Goal: Task Accomplishment & Management: Complete application form

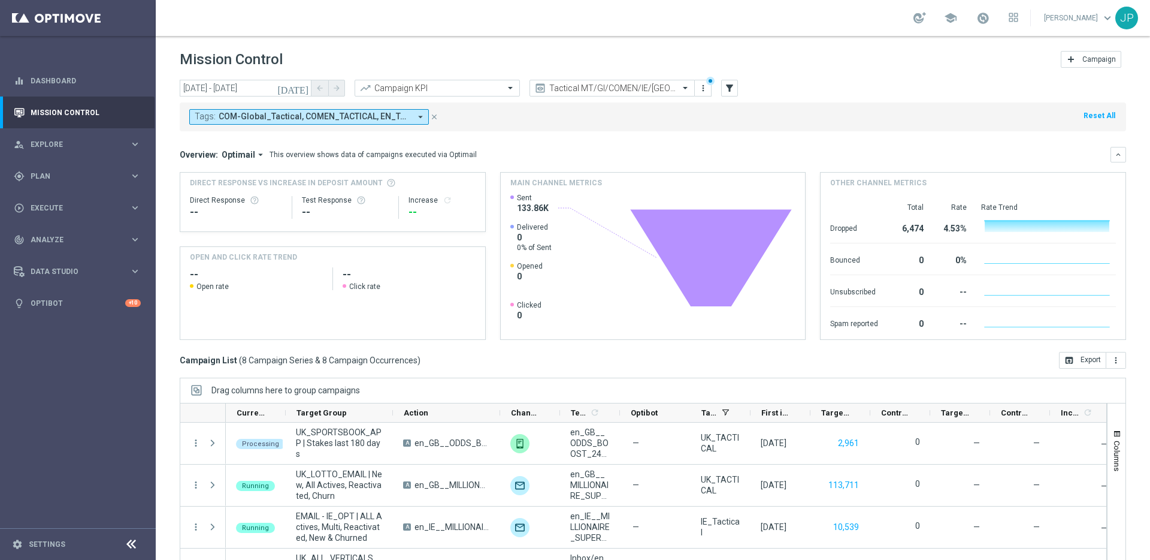
scroll to position [180, 0]
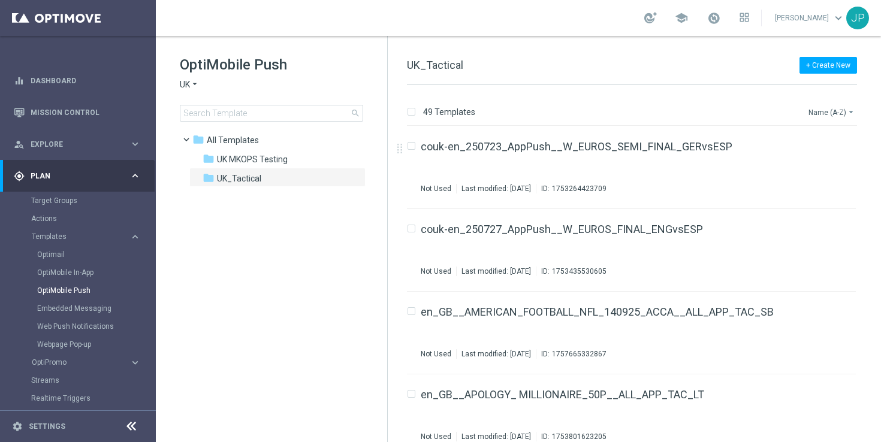
click at [840, 107] on button "Name (A-Z) arrow_drop_down" at bounding box center [832, 112] width 50 height 14
click at [827, 163] on span "Date Modified (Newest)" at bounding box center [810, 165] width 80 height 8
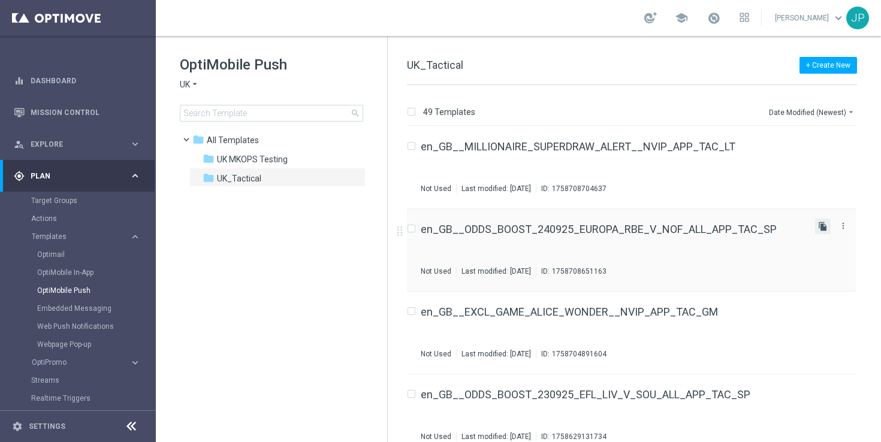
click at [824, 226] on icon "file_copy" at bounding box center [823, 227] width 10 height 10
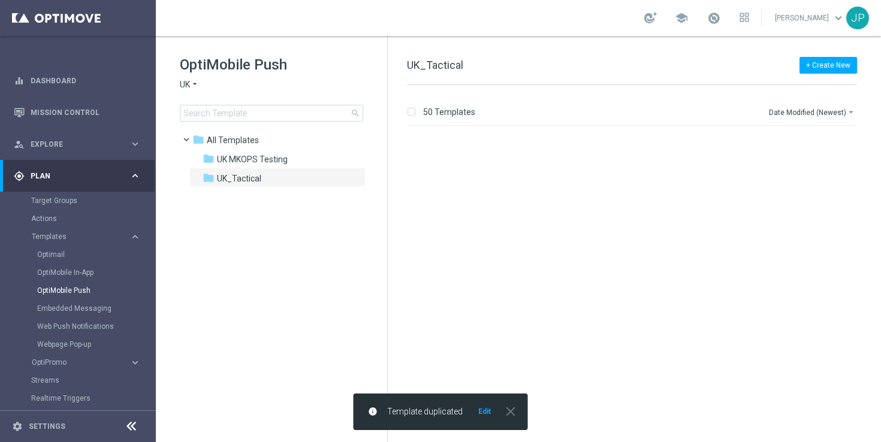
scroll to position [3818, 0]
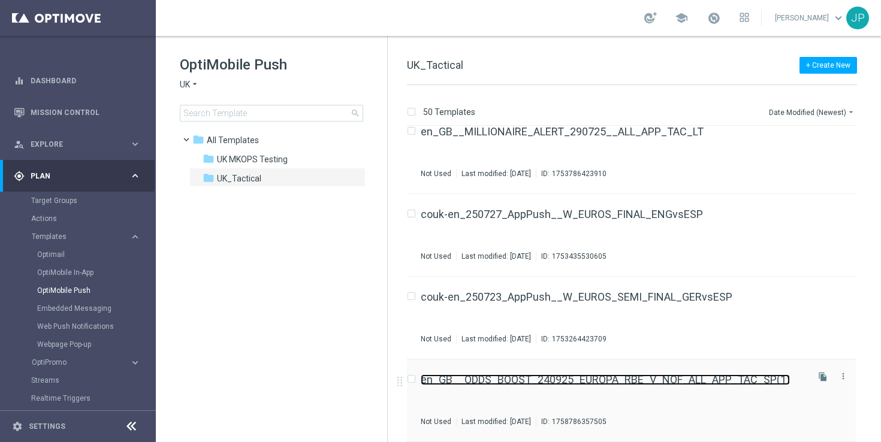
click at [750, 377] on link "en_GB__ODDS_BOOST_240925_EUROPA_RBE_V_NOF_ALL_APP_TAC_SP(1)" at bounding box center [605, 379] width 369 height 11
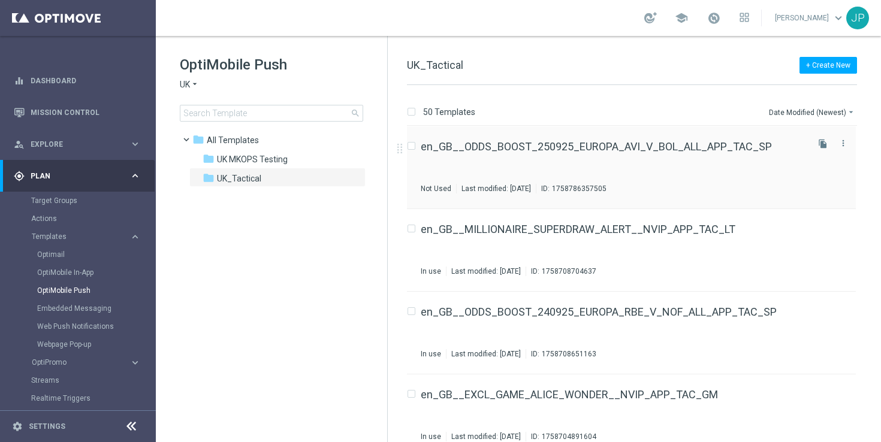
click at [775, 181] on div "en_GB__ODDS_BOOST_250925_EUROPA_AVI_V_BOL_ALL_APP_TAC_SP Not Used Last modified…" at bounding box center [613, 167] width 385 height 52
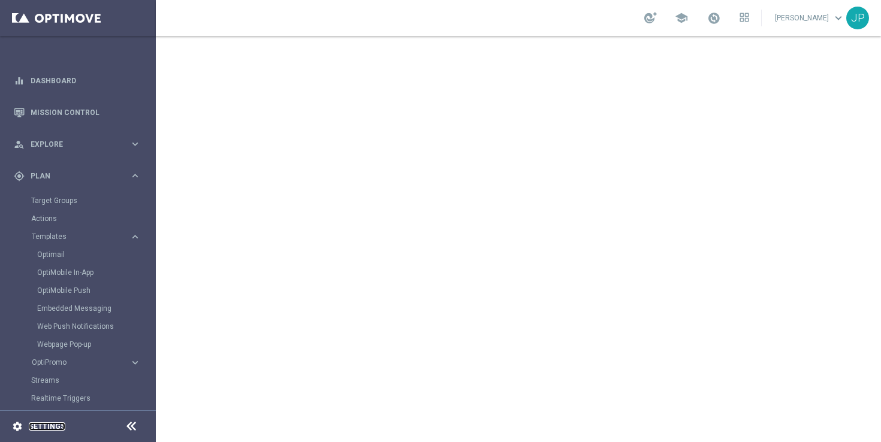
click at [53, 427] on link "Settings" at bounding box center [47, 426] width 37 height 7
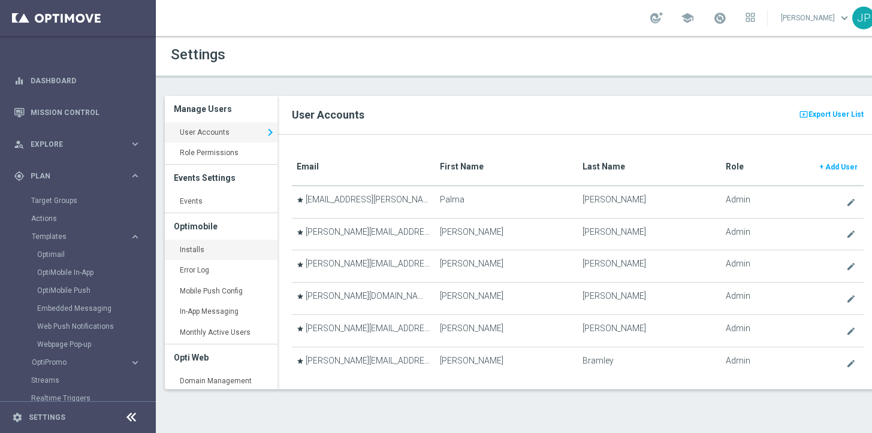
click at [200, 250] on link "Installs keyboard_arrow_right" at bounding box center [221, 251] width 113 height 22
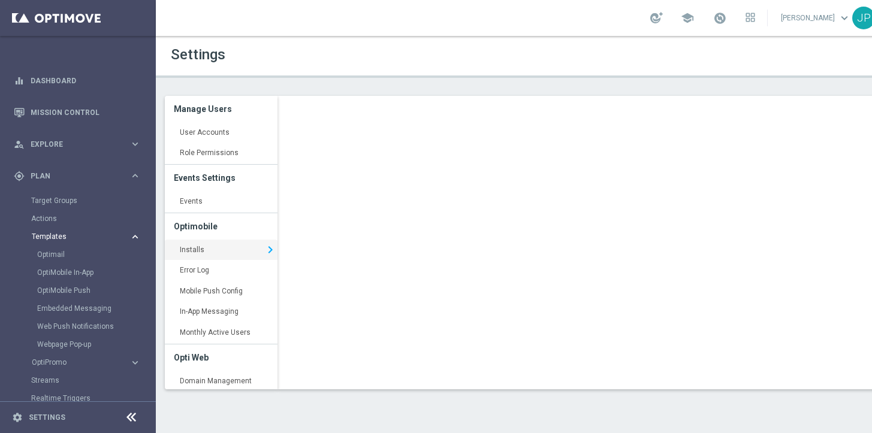
click at [59, 235] on span "Templates" at bounding box center [75, 236] width 86 height 7
click at [58, 237] on span "Templates" at bounding box center [75, 236] width 86 height 7
click at [84, 298] on div "OptiMobile Push" at bounding box center [95, 291] width 117 height 18
click at [86, 294] on link "OptiMobile Push" at bounding box center [80, 291] width 87 height 10
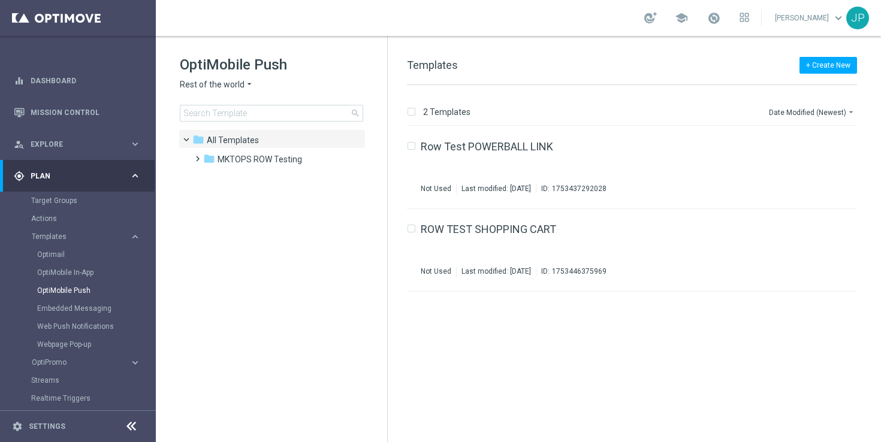
click at [247, 83] on icon "arrow_drop_down" at bounding box center [249, 84] width 10 height 11
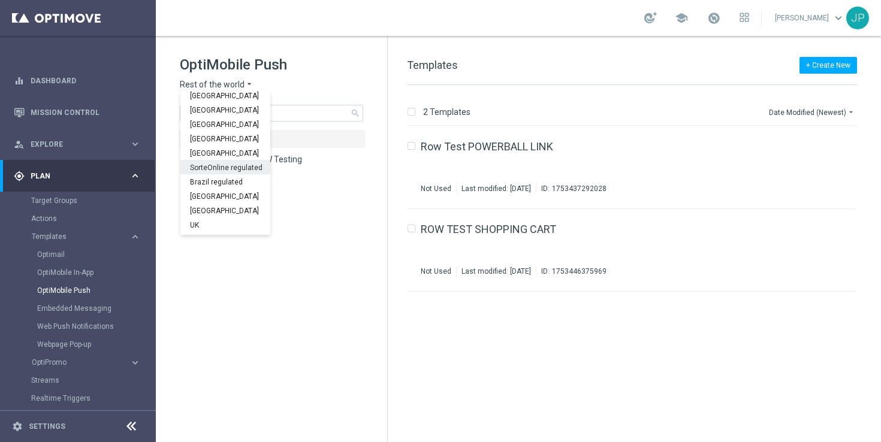
scroll to position [374, 0]
click at [230, 211] on div "UK" at bounding box center [225, 213] width 90 height 14
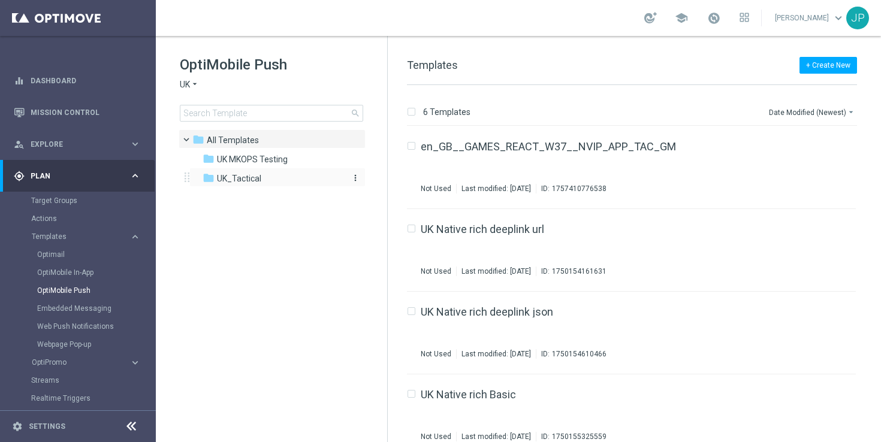
click at [235, 176] on span "UK_Tactical" at bounding box center [239, 178] width 44 height 11
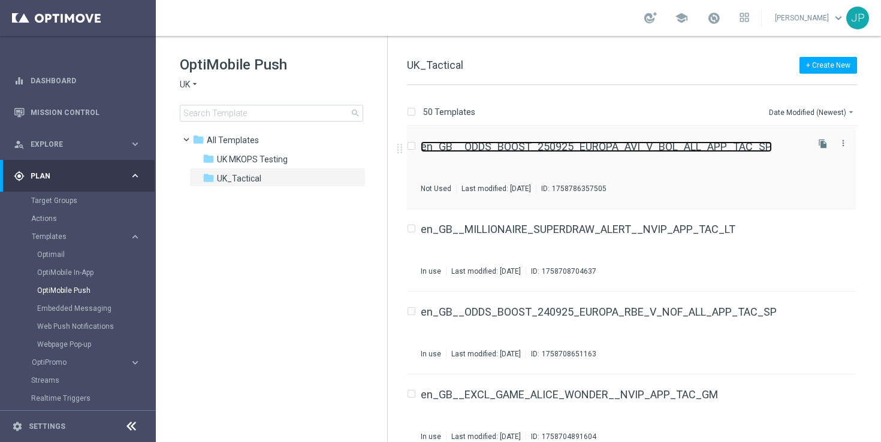
click at [669, 146] on link "en_GB__ODDS_BOOST_250925_EUROPA_AVI_V_BOL_ALL_APP_TAC_SP" at bounding box center [596, 146] width 351 height 11
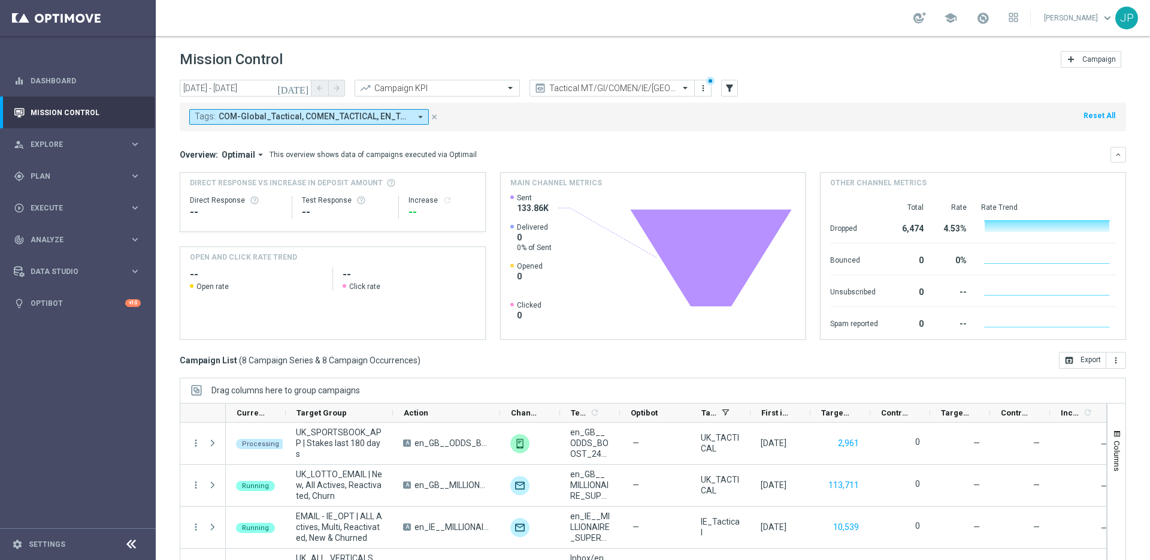
scroll to position [180, 0]
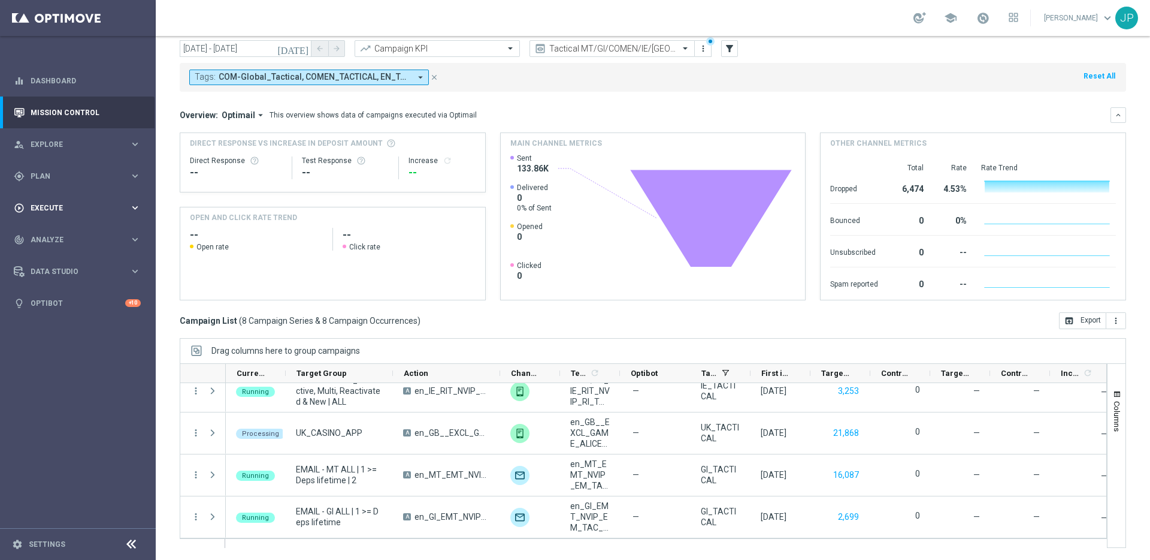
click at [114, 201] on div "play_circle_outline Execute keyboard_arrow_right" at bounding box center [77, 208] width 155 height 32
click at [96, 228] on link "Campaign Builder" at bounding box center [77, 233] width 93 height 10
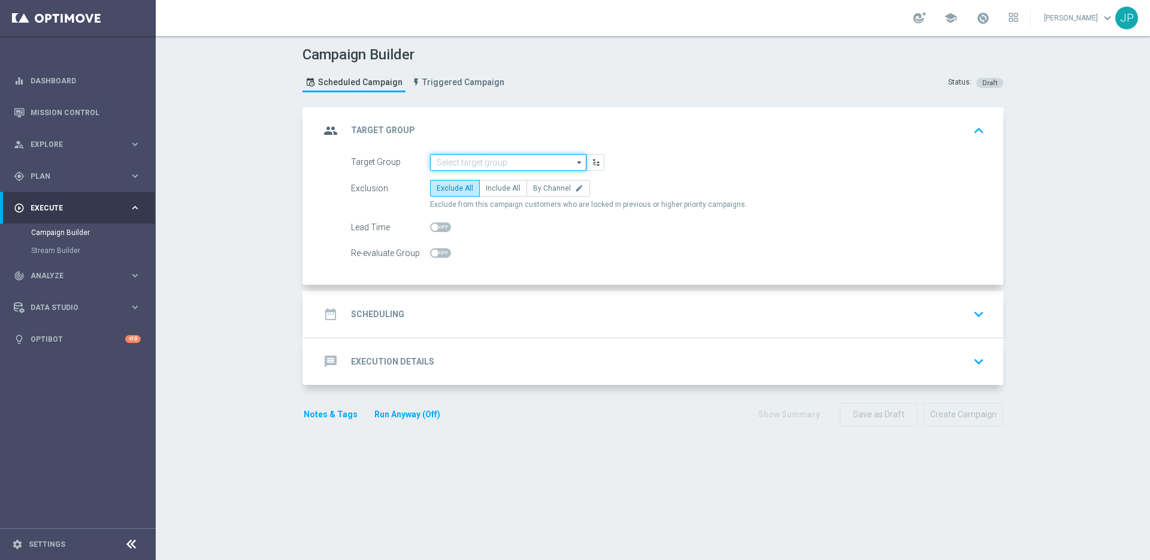
click at [480, 165] on input at bounding box center [508, 162] width 156 height 17
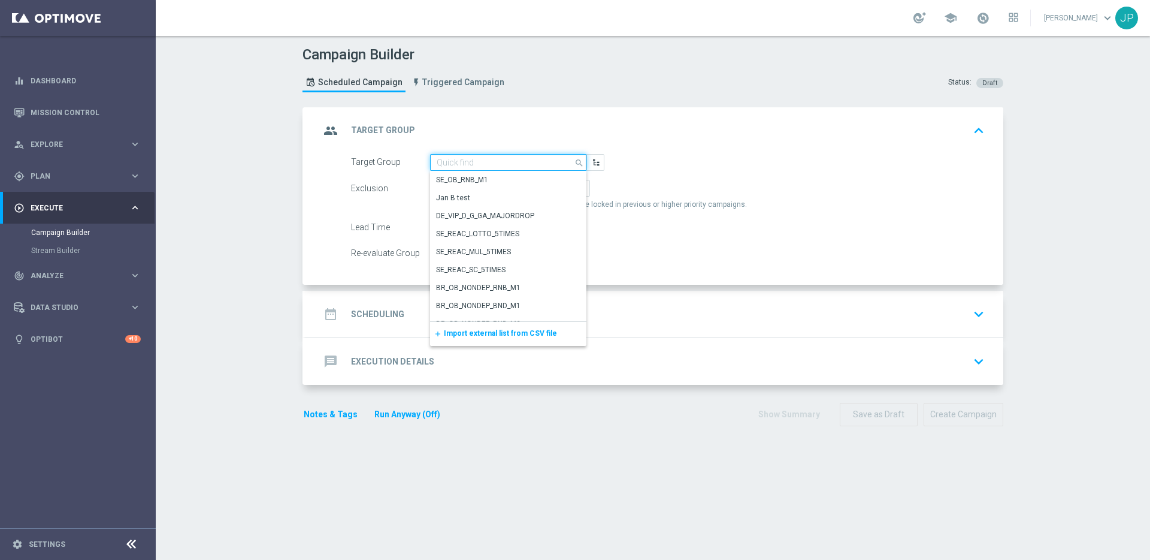
paste input ""UK_SPORTSBOOK_APP | Stakes last 180 days ""
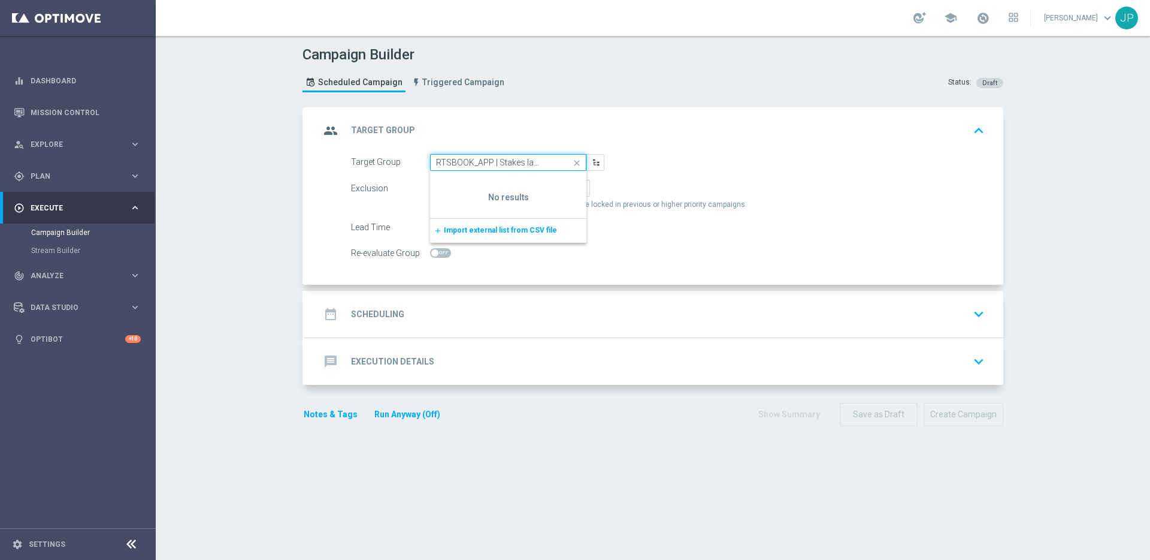
scroll to position [0, 33]
type input ""UK_SPORTSBOOK_APP | Stakes last 180 days"
click at [421, 163] on div "Target Group" at bounding box center [390, 162] width 79 height 17
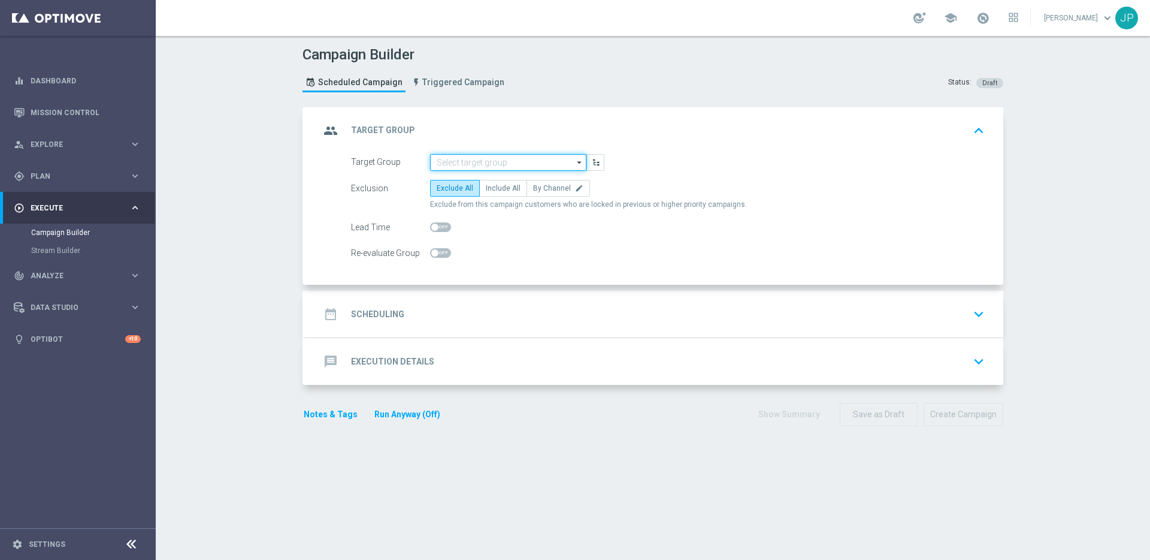
click at [439, 161] on input at bounding box center [508, 162] width 156 height 17
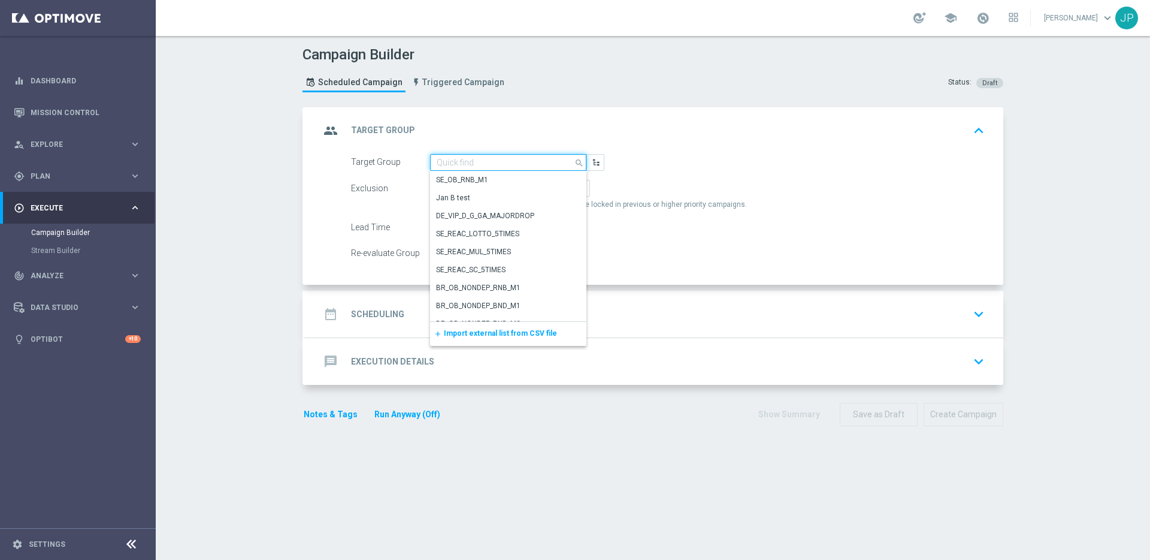
paste input ""UK_SPORTSBOOK_APP | Stakes last 180 days ""
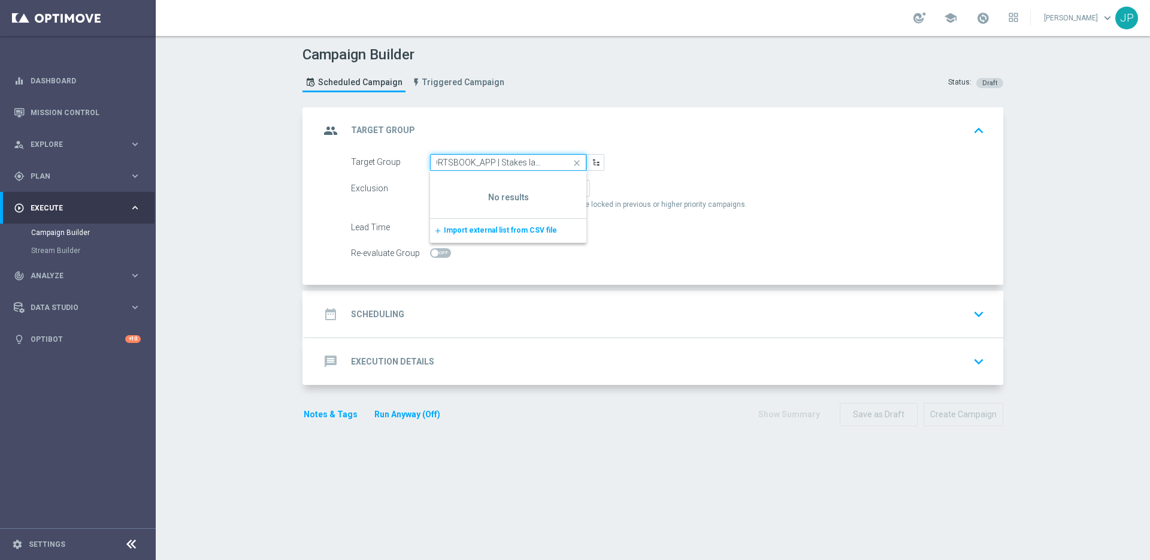
click at [438, 166] on input ""UK_SPORTSBOOK_APP | Stakes last 180 days" at bounding box center [508, 162] width 156 height 17
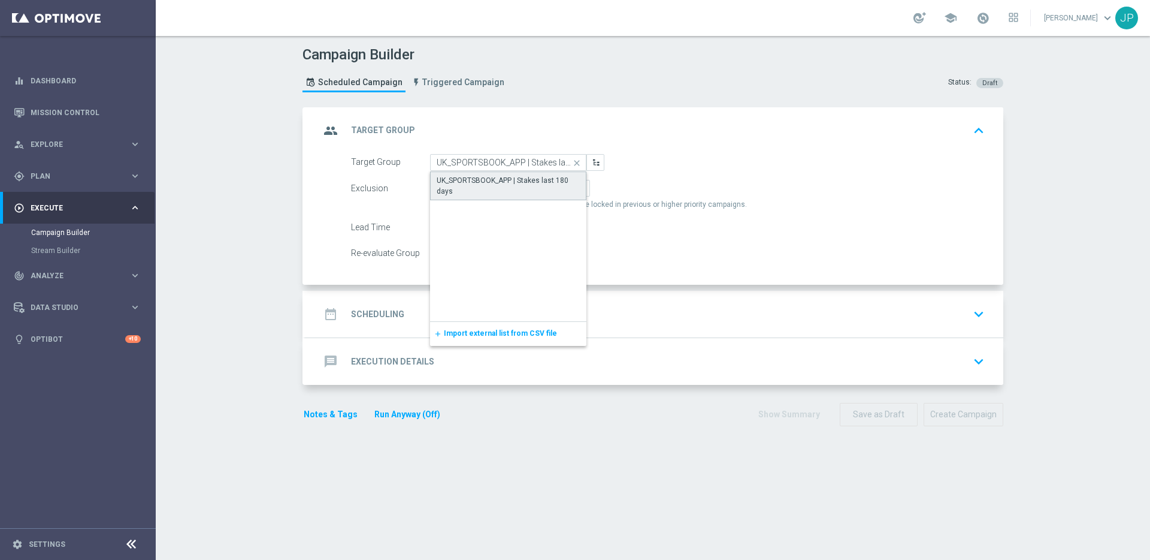
click at [468, 179] on div "UK_SPORTSBOOK_APP | Stakes last 180 days" at bounding box center [508, 186] width 143 height 22
type input "UK_SPORTSBOOK_APP | Stakes last 180 days"
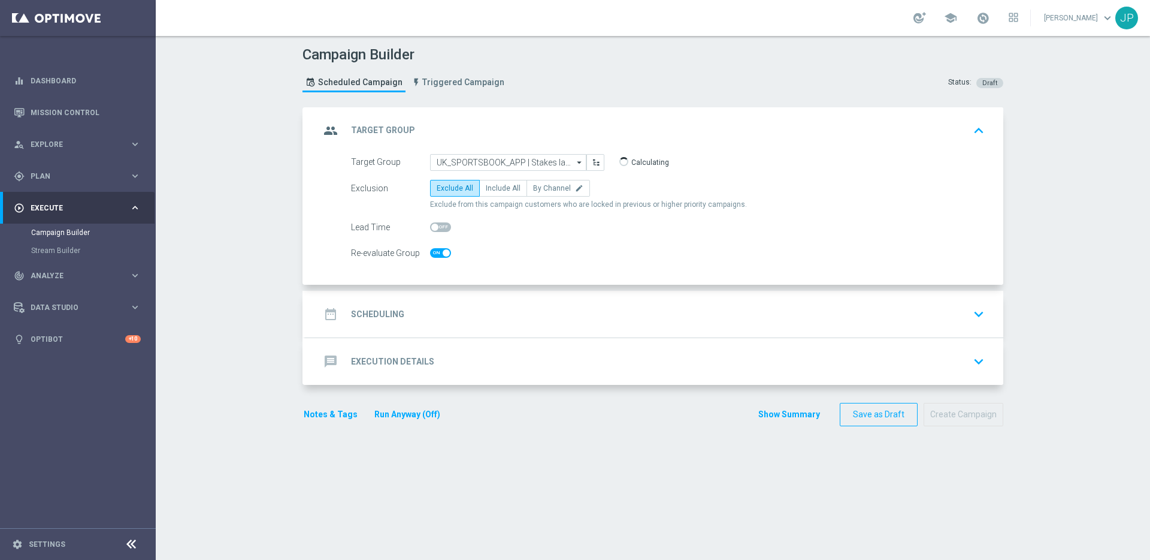
checkbox input "true"
click at [496, 182] on label "Include All" at bounding box center [503, 188] width 48 height 17
click at [494, 186] on input "Include All" at bounding box center [490, 190] width 8 height 8
radio input "true"
click at [557, 319] on div "date_range Scheduling keyboard_arrow_down" at bounding box center [654, 314] width 669 height 23
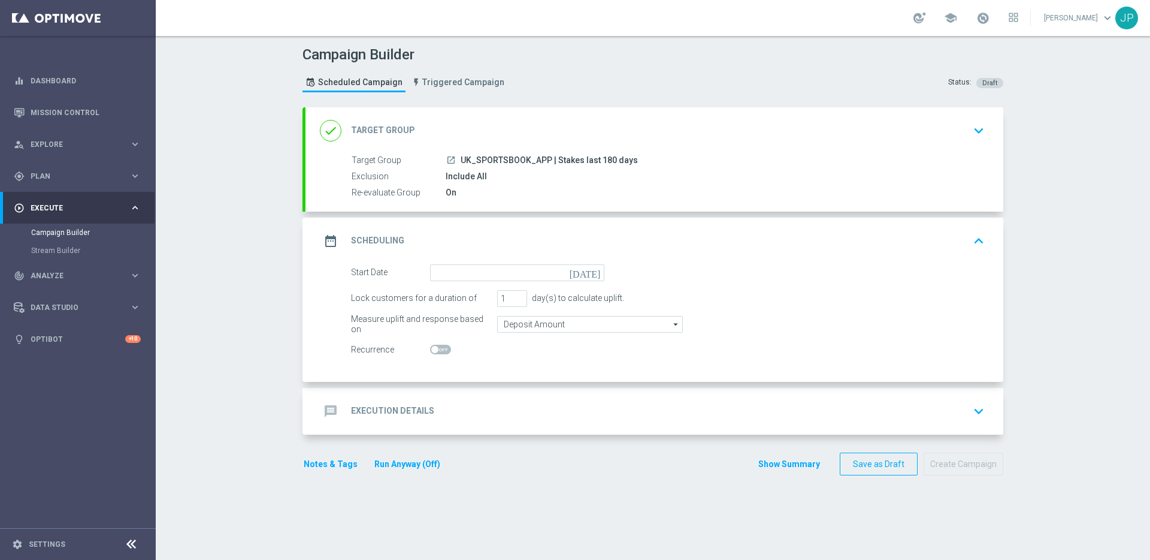
click at [589, 266] on icon "[DATE]" at bounding box center [587, 270] width 35 height 13
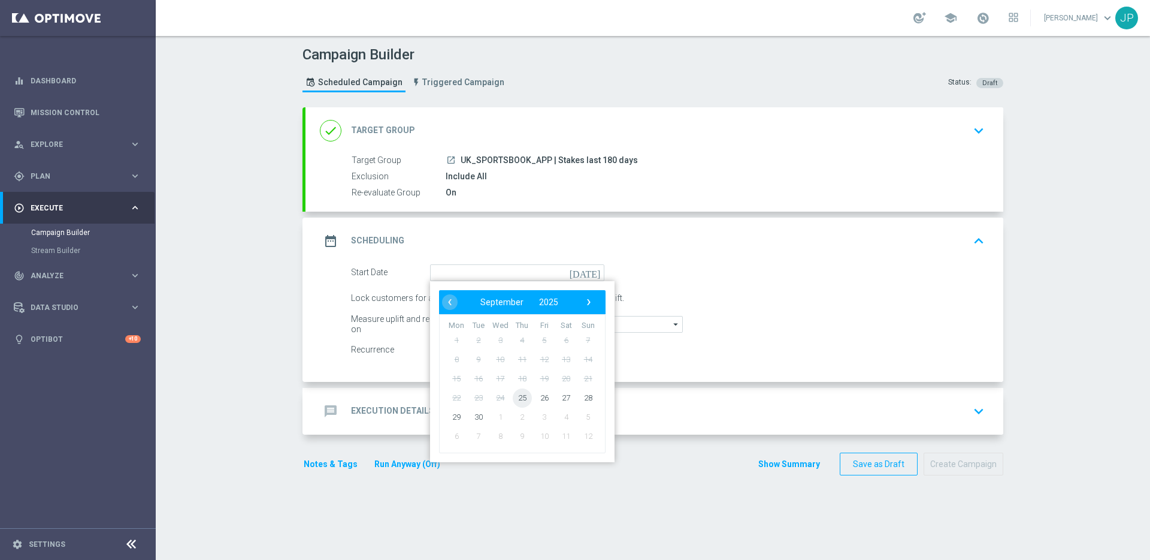
click at [518, 394] on span "25" at bounding box center [522, 397] width 19 height 19
type input "25 Sep 2025"
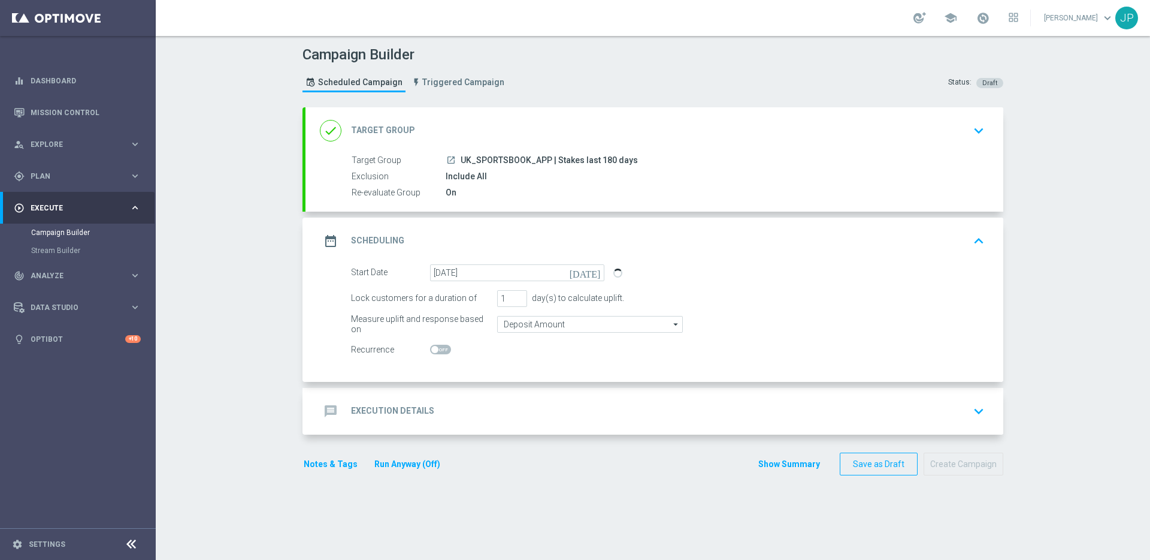
click at [595, 424] on div "message Execution Details keyboard_arrow_down" at bounding box center [655, 411] width 698 height 47
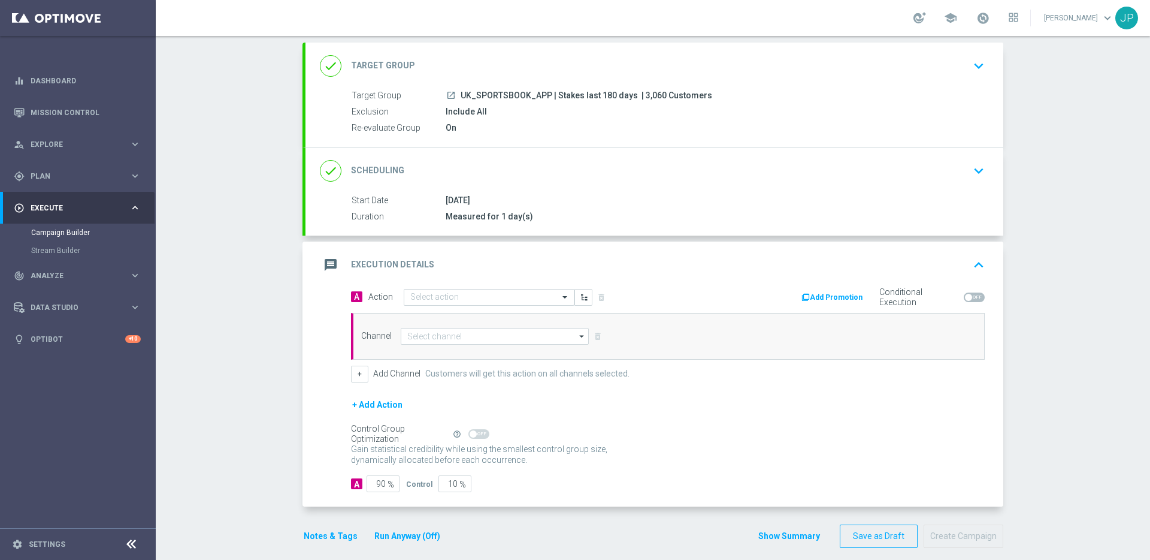
scroll to position [77, 0]
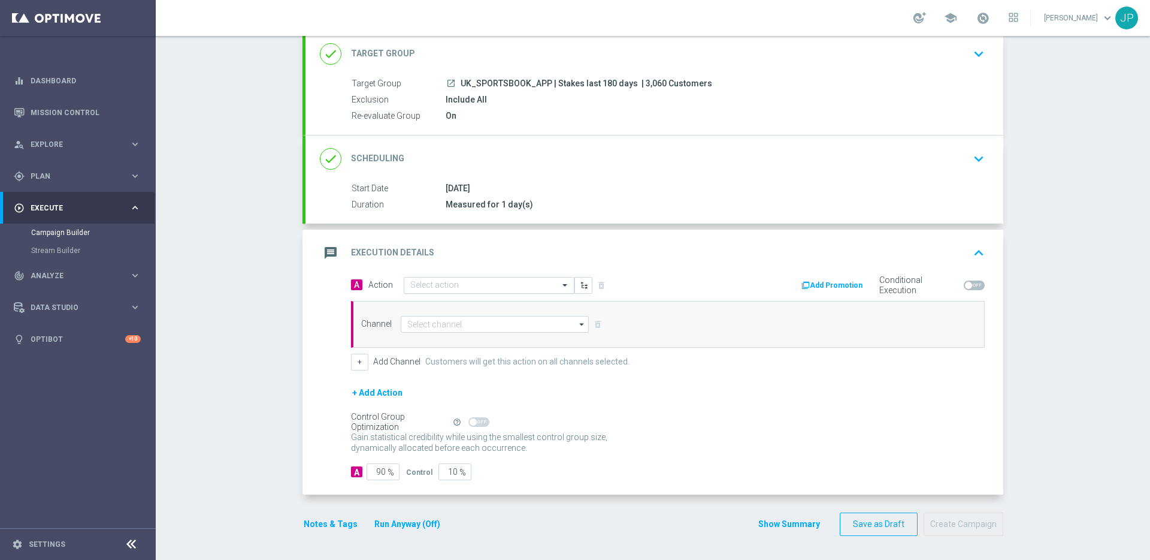
click at [515, 286] on input "text" at bounding box center [477, 285] width 134 height 10
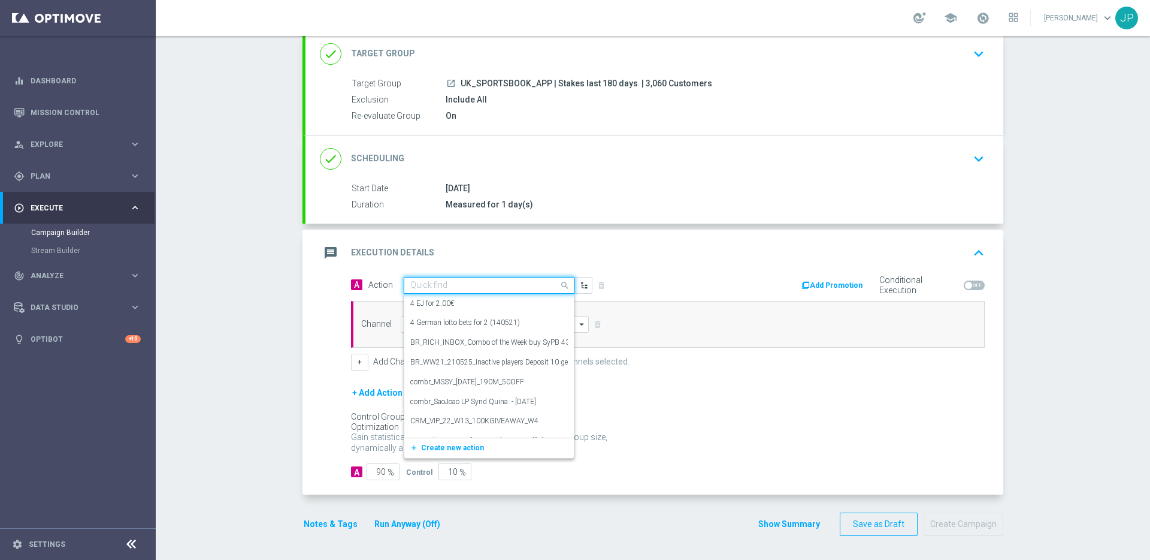
paste input "en_GB__ODDS_BOOST_250925_EUROPA_AVI_V_BOL_ALL_APP_TAC_SP"
type input "en_GB__ODDS_BOOST_250925_EUROPA_AVI_V_BOL_ALL_APP_TAC_SP"
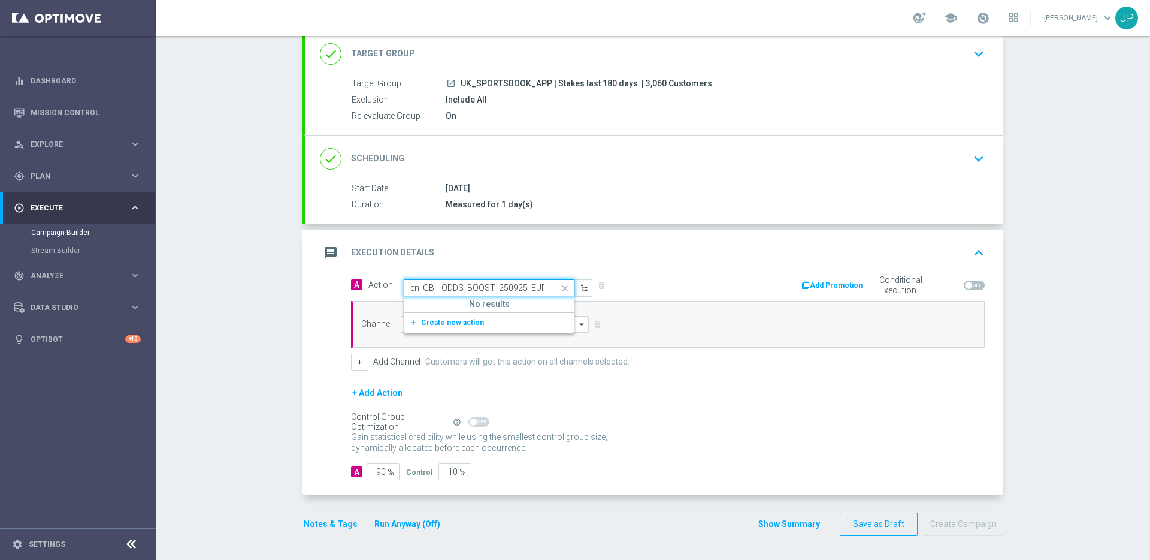
scroll to position [0, 128]
click at [501, 323] on button "add_new Create new action" at bounding box center [486, 323] width 165 height 14
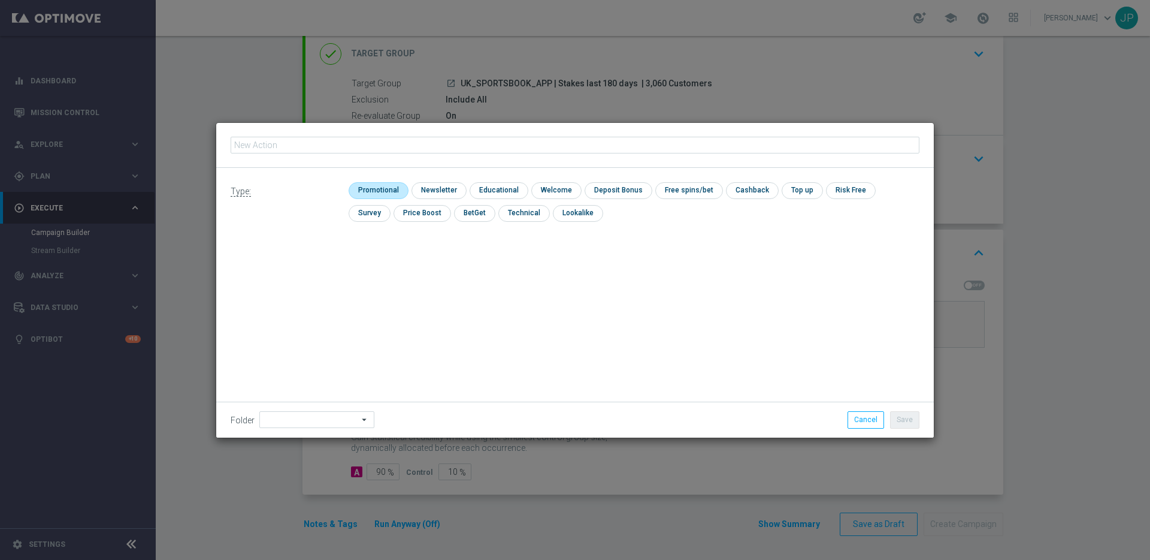
type input "en_GB__ODDS_BOOST_250925_EUROPA_AVI_V_BOL_ALL_APP_TAC_SP"
click at [383, 185] on input "checkbox" at bounding box center [377, 190] width 57 height 16
checkbox input "true"
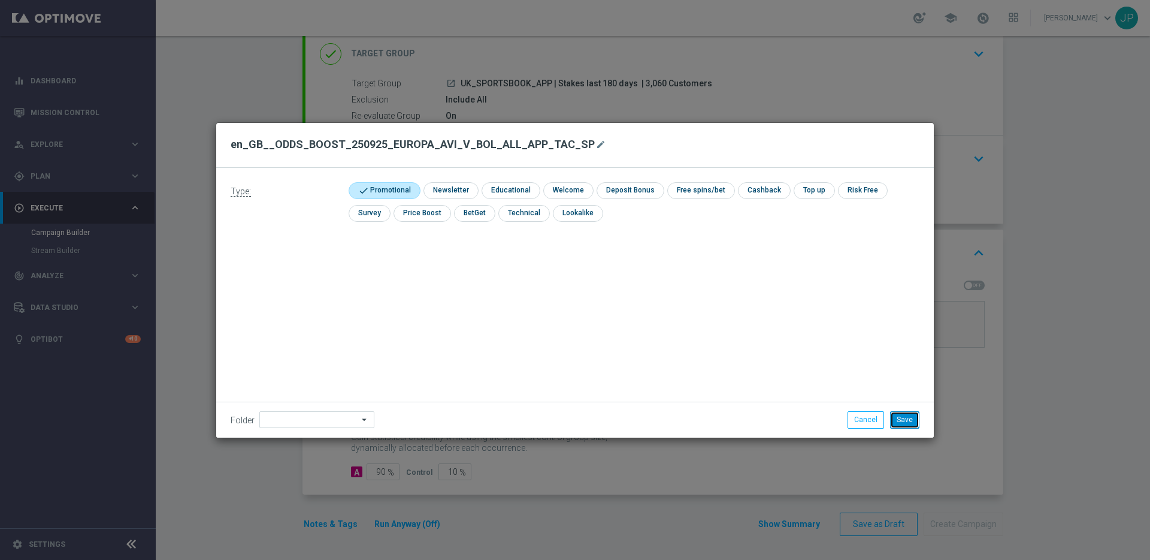
click at [905, 417] on button "Save" at bounding box center [904, 419] width 29 height 17
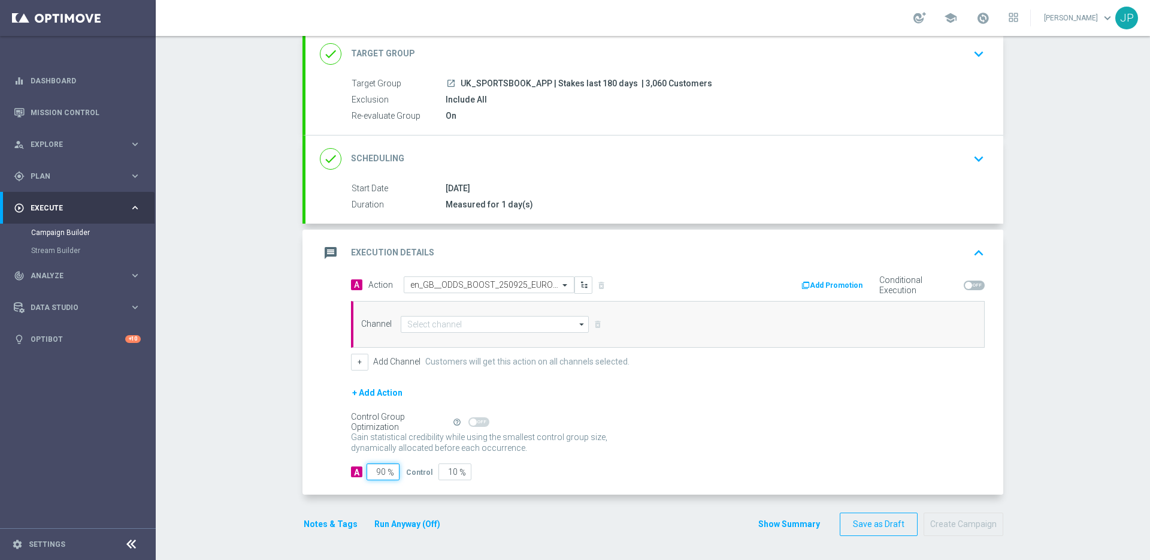
click at [377, 470] on input "90" at bounding box center [383, 471] width 33 height 17
type input "0"
type input "100"
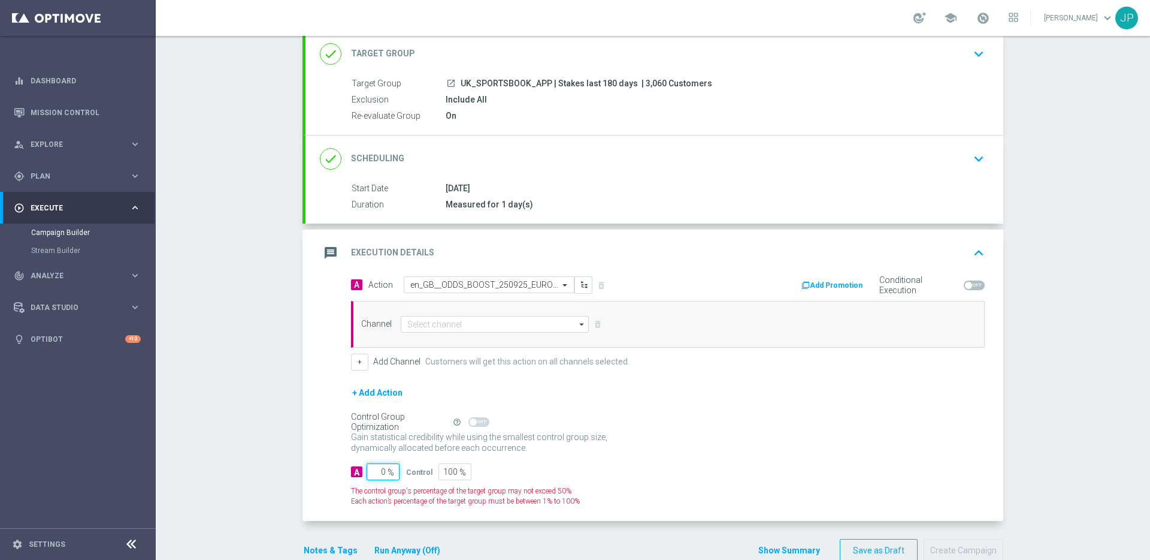
type input "10"
type input "90"
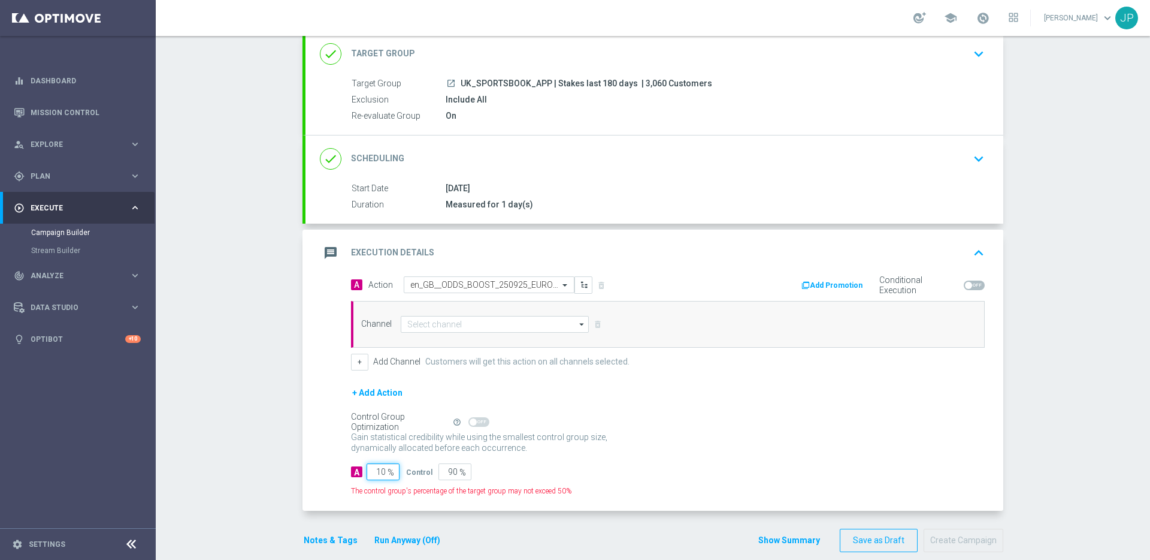
type input "100"
type input "0"
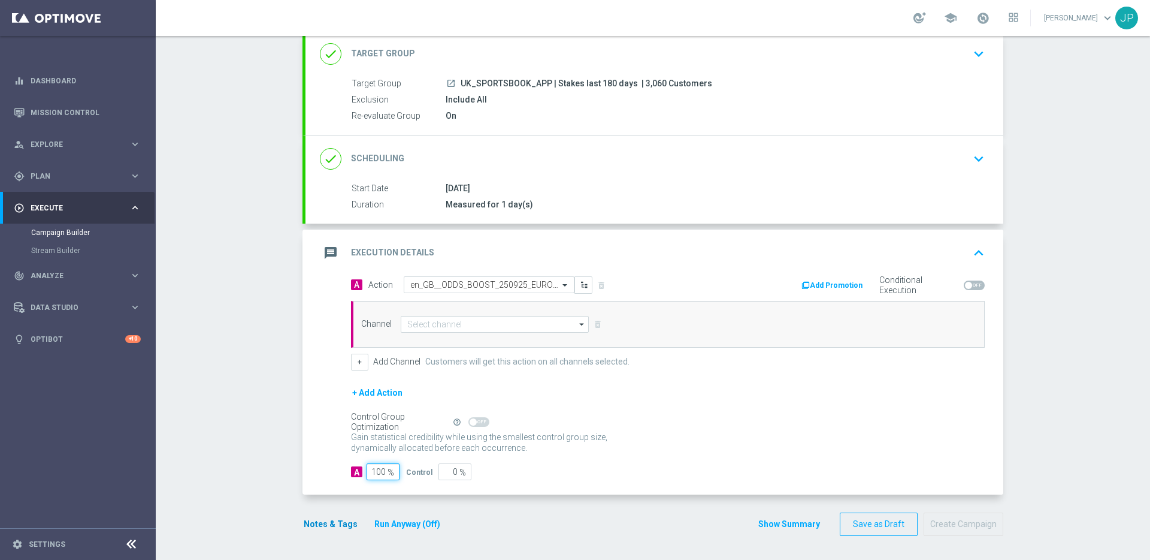
type input "100"
click at [327, 529] on button "Notes & Tags" at bounding box center [331, 523] width 56 height 15
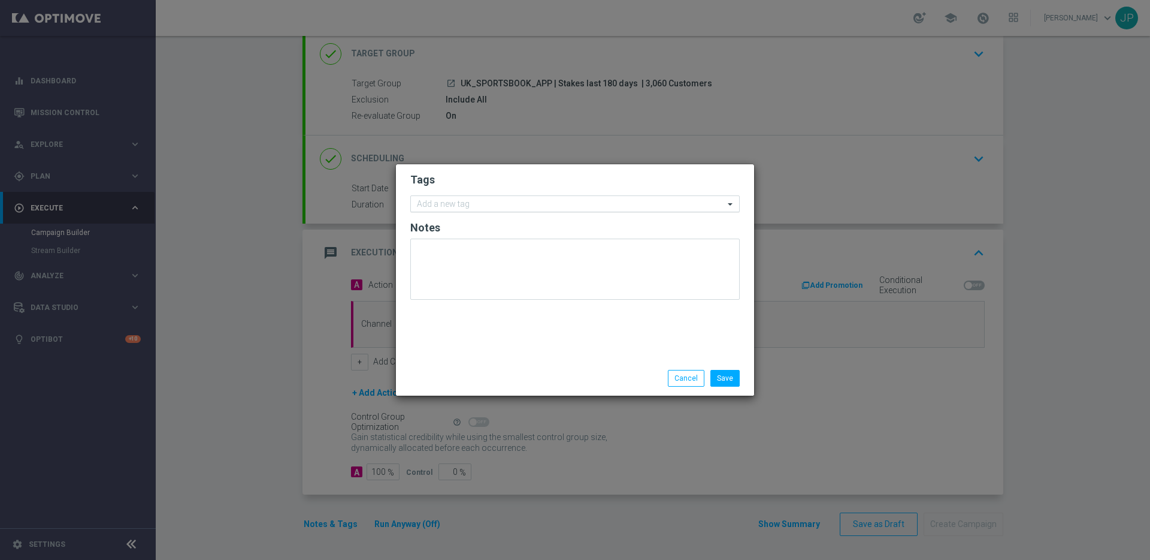
click at [570, 210] on div at bounding box center [569, 205] width 309 height 12
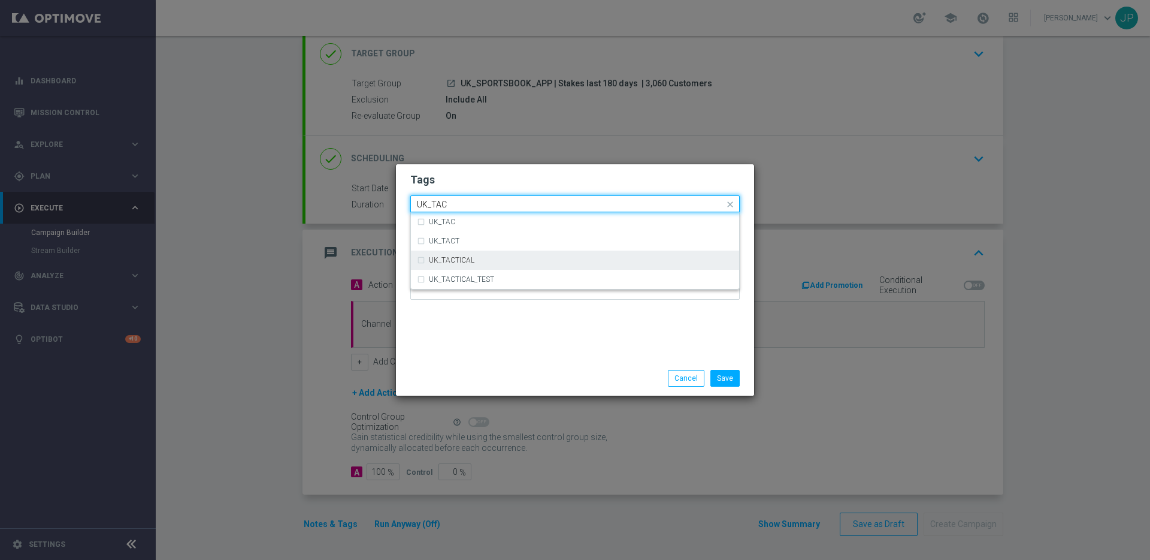
click at [549, 257] on div "UK_TACTICAL" at bounding box center [581, 259] width 304 height 7
type input "UK_TAC"
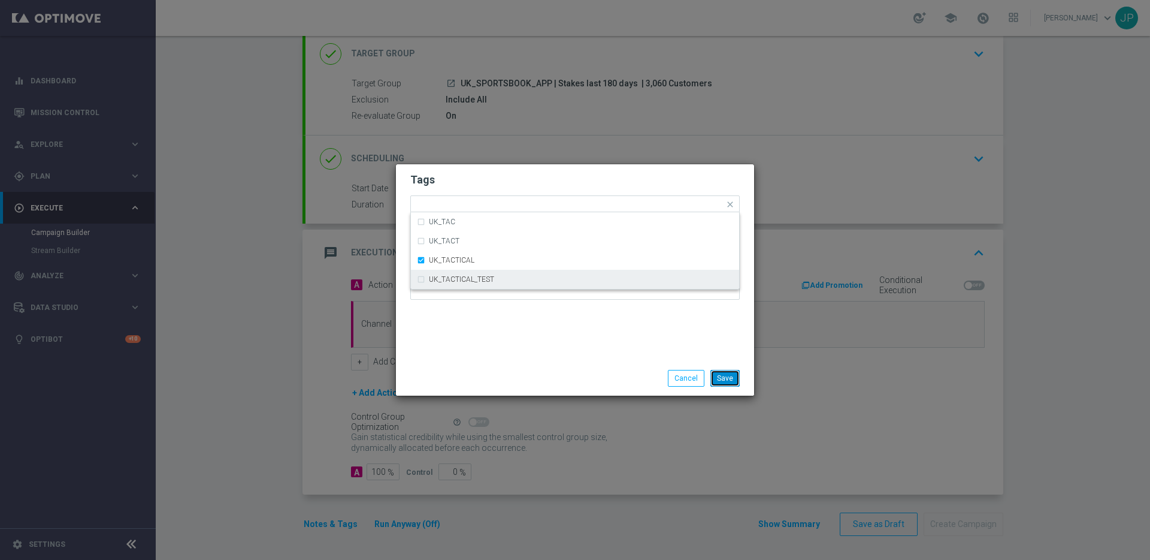
click at [737, 380] on button "Save" at bounding box center [724, 378] width 29 height 17
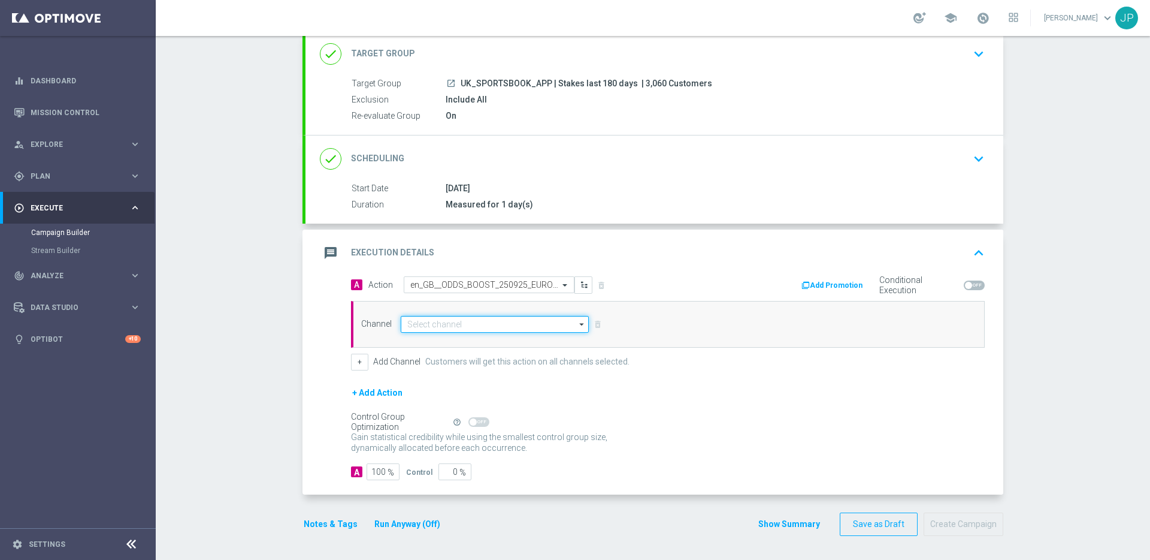
click at [462, 328] on input at bounding box center [495, 324] width 188 height 17
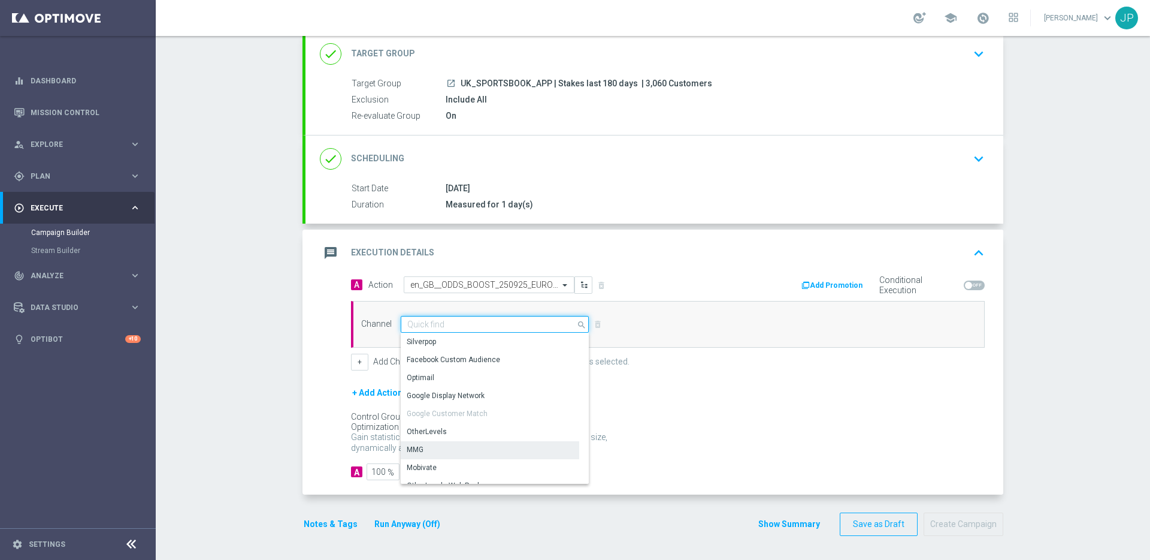
scroll to position [317, 0]
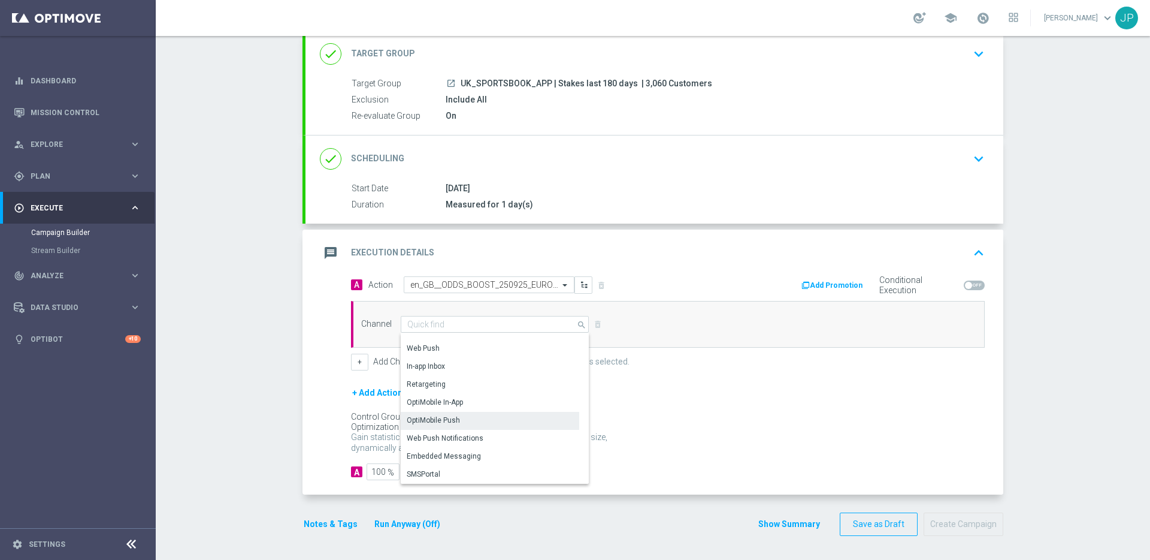
click at [488, 426] on div "OptiMobile Push" at bounding box center [490, 420] width 179 height 17
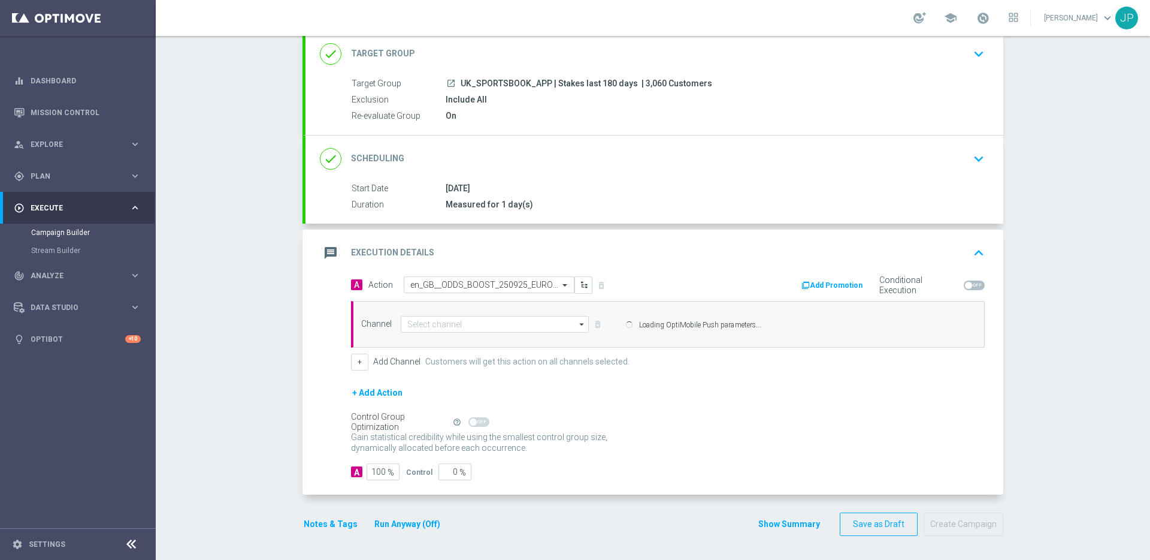
type input "OptiMobile Push"
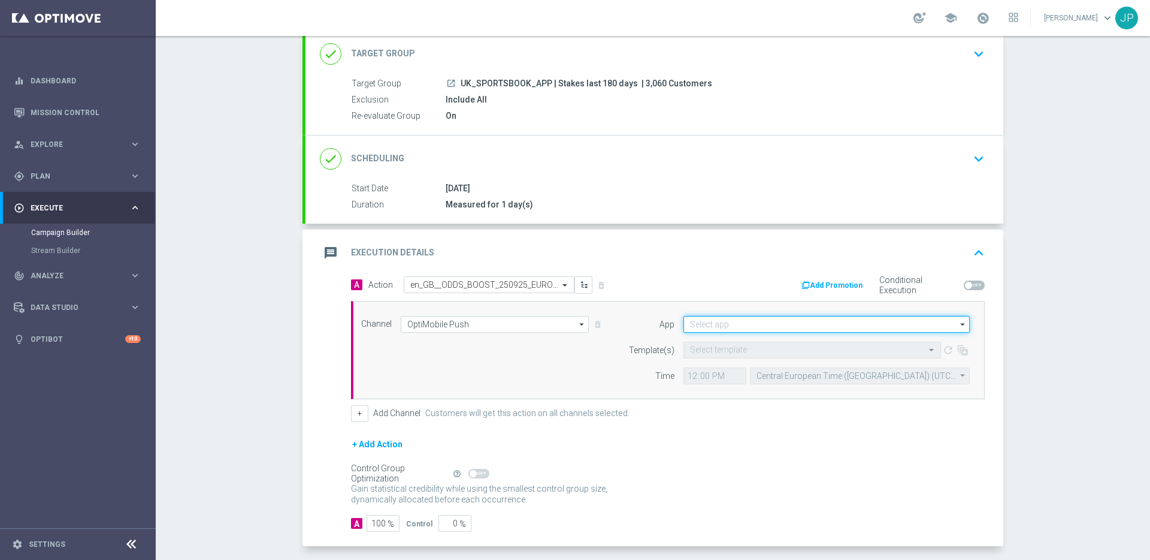
click at [833, 330] on input at bounding box center [827, 324] width 286 height 17
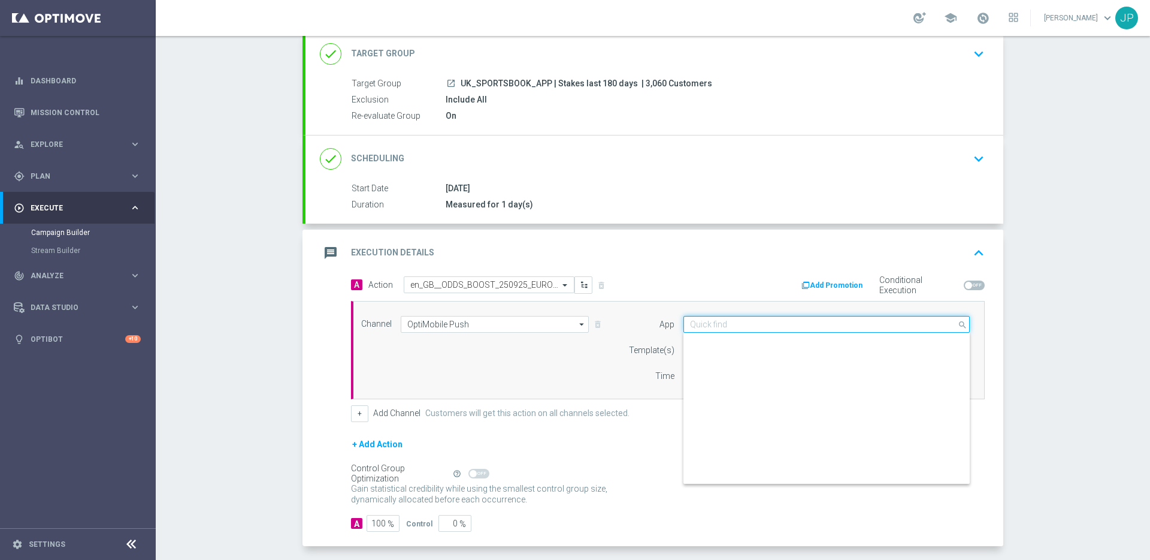
scroll to position [497, 0]
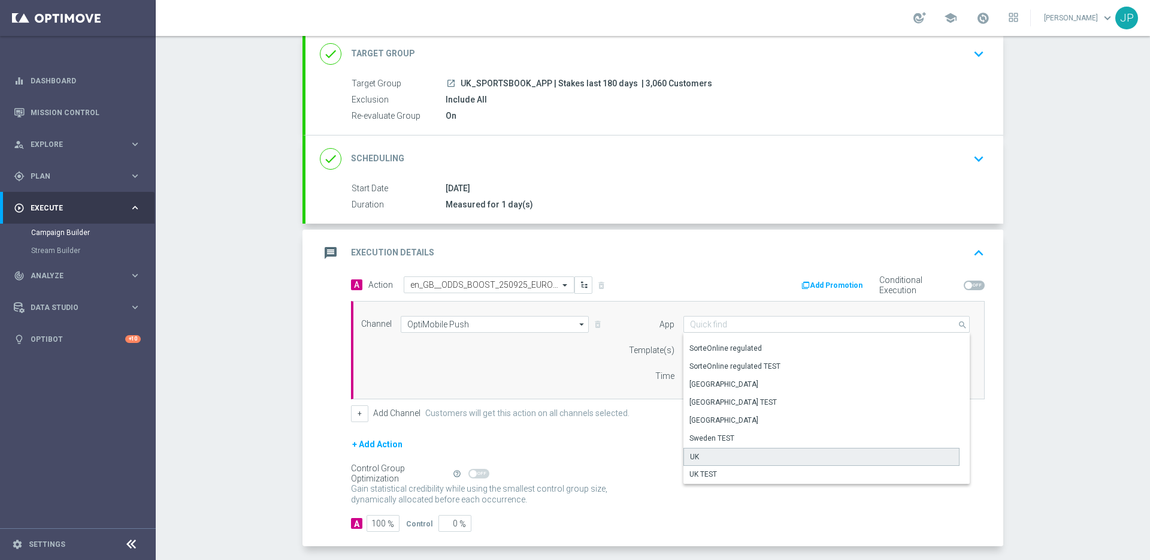
click at [748, 458] on div "UK" at bounding box center [822, 456] width 276 height 18
type input "UK"
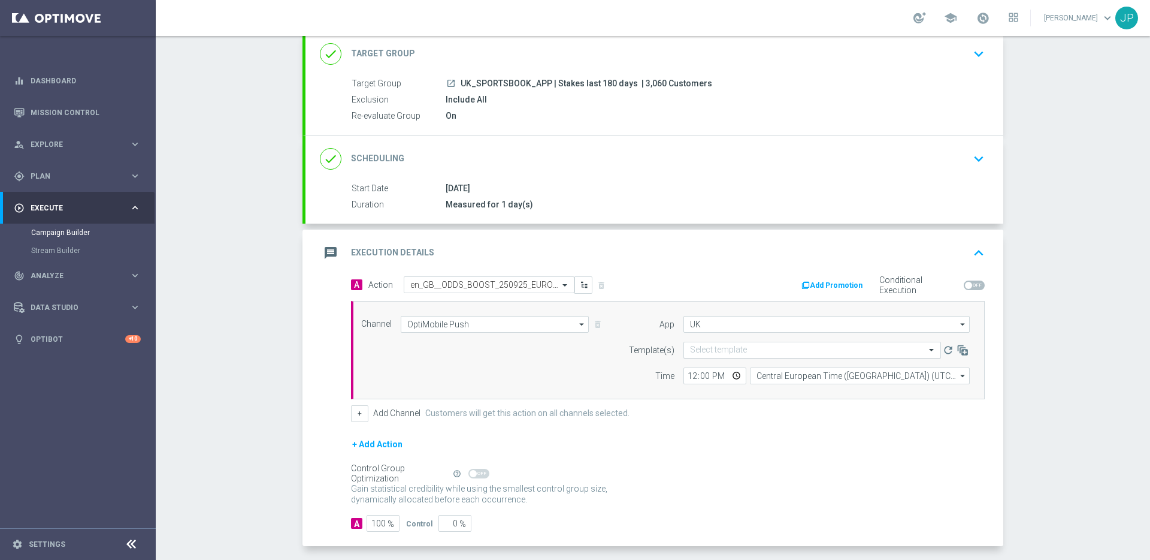
click at [760, 343] on div "Select template" at bounding box center [813, 349] width 258 height 17
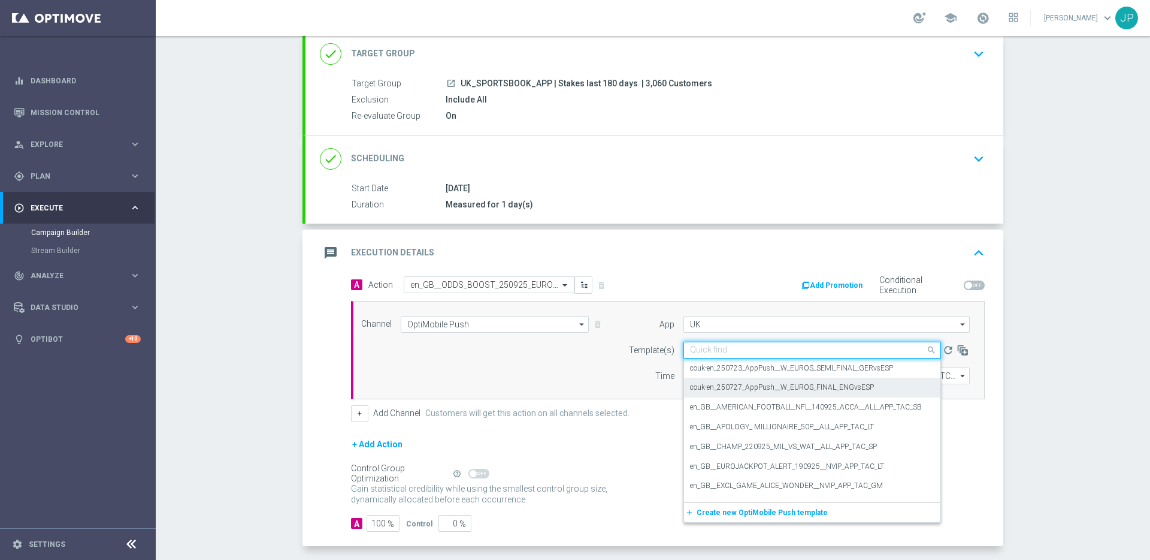
paste input "en_GB__ODDS_BOOST_250925_EUROPA_AVI_V_BOL_ALL_APP_TAC_SP"
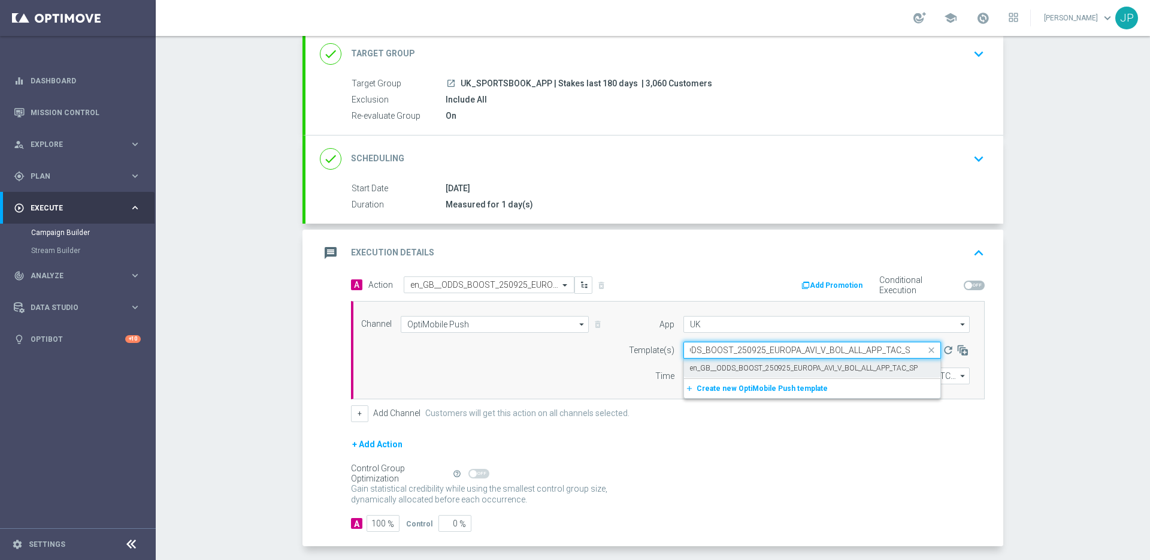
click at [799, 365] on label "en_GB__ODDS_BOOST_250925_EUROPA_AVI_V_BOL_ALL_APP_TAC_SP" at bounding box center [804, 368] width 228 height 10
type input "en_GB__ODDS_BOOST_250925_EUROPA_AVI_V_BOL_ALL_APP_TAC_SP"
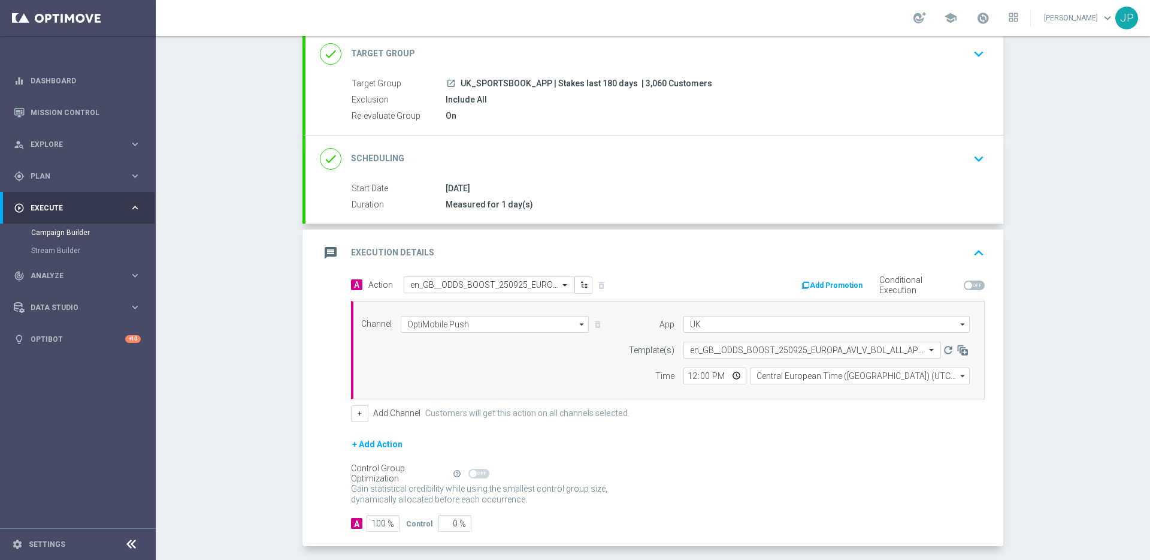
scroll to position [0, 0]
click at [684, 379] on input "12:00" at bounding box center [715, 375] width 63 height 17
type input "19:30"
click at [784, 373] on input "Central European Time (Budapest) (UTC +02:00)" at bounding box center [860, 375] width 220 height 17
click at [837, 393] on div "United Kingdom Time (UTC +01:00)" at bounding box center [815, 393] width 116 height 11
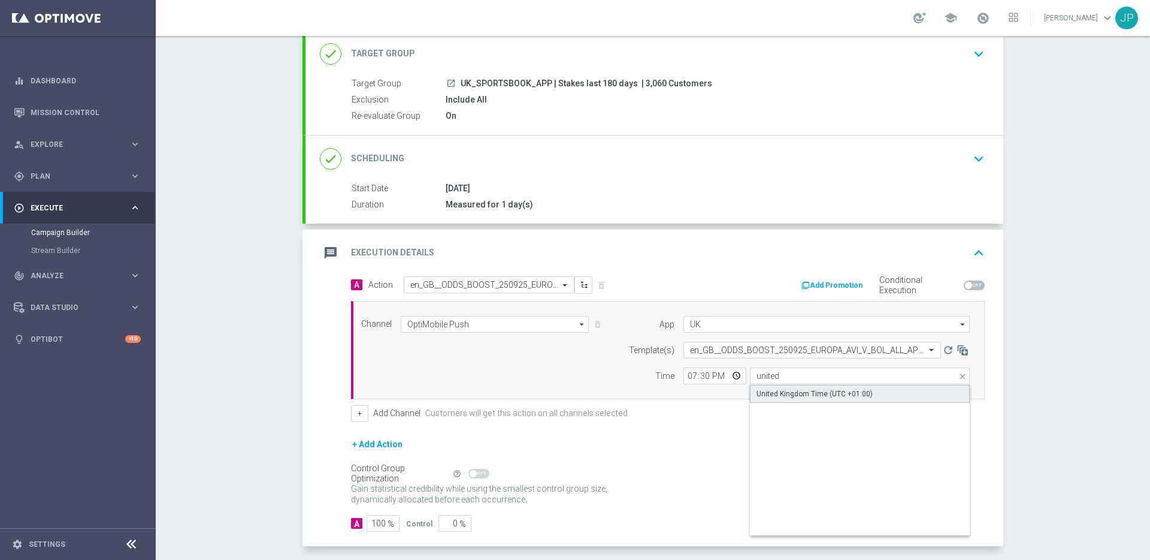
type input "United Kingdom Time (UTC +01:00)"
click at [867, 454] on div "+ Add Action" at bounding box center [668, 452] width 634 height 30
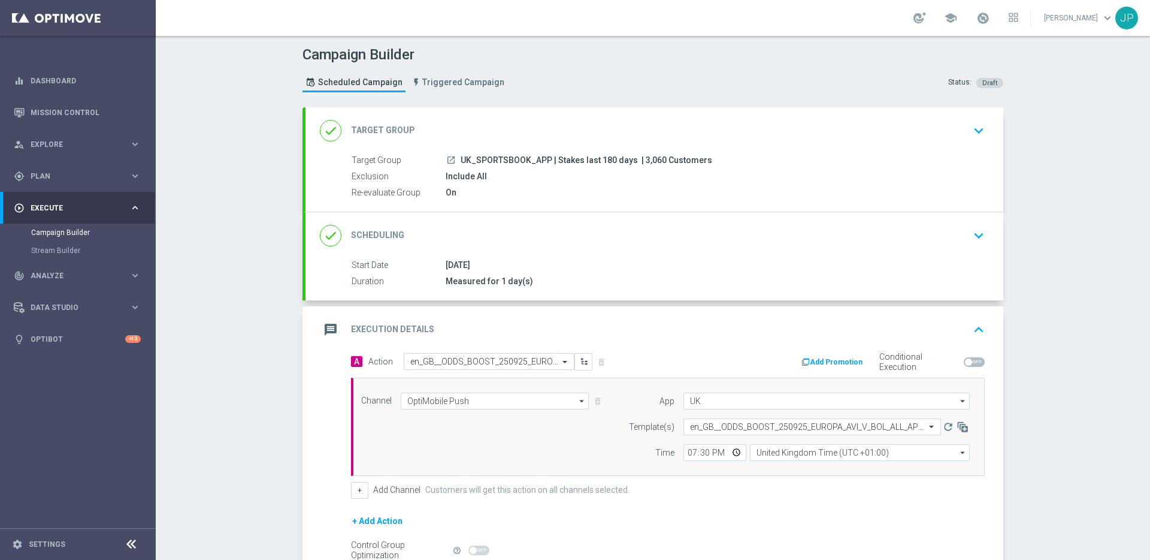
scroll to position [128, 0]
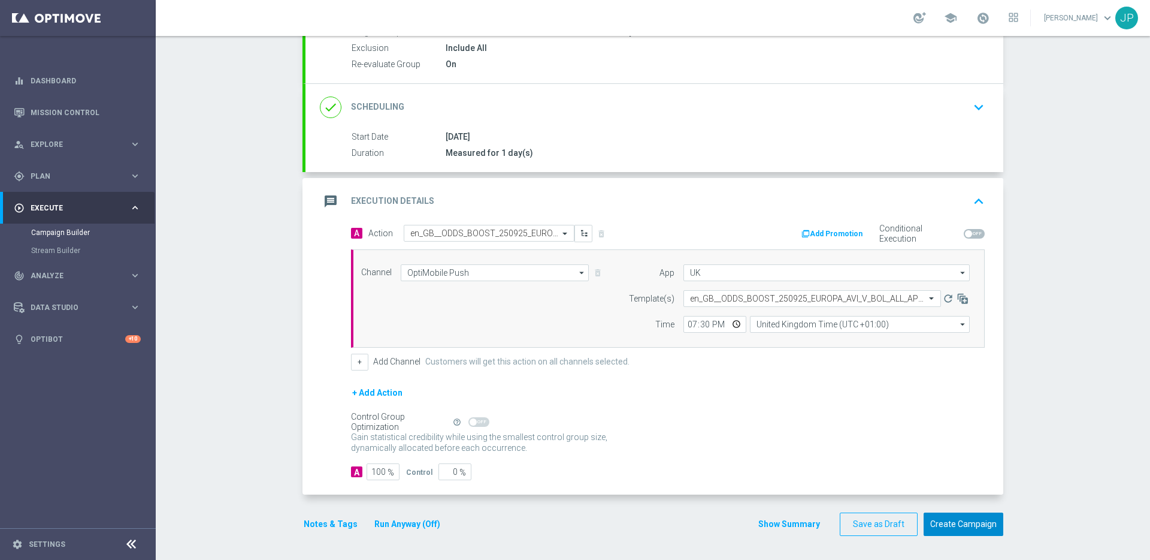
click at [952, 525] on button "Create Campaign" at bounding box center [964, 523] width 80 height 23
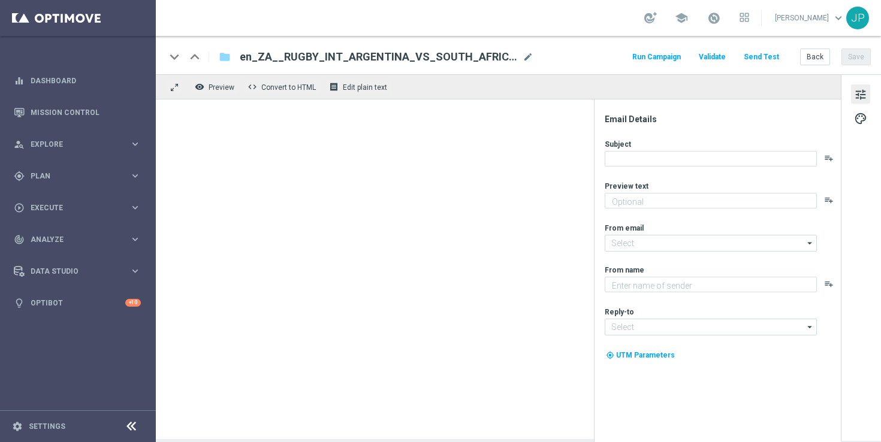
type textarea "It's all to play for, on and off the pitch 👀"
type textarea "Lottoland"
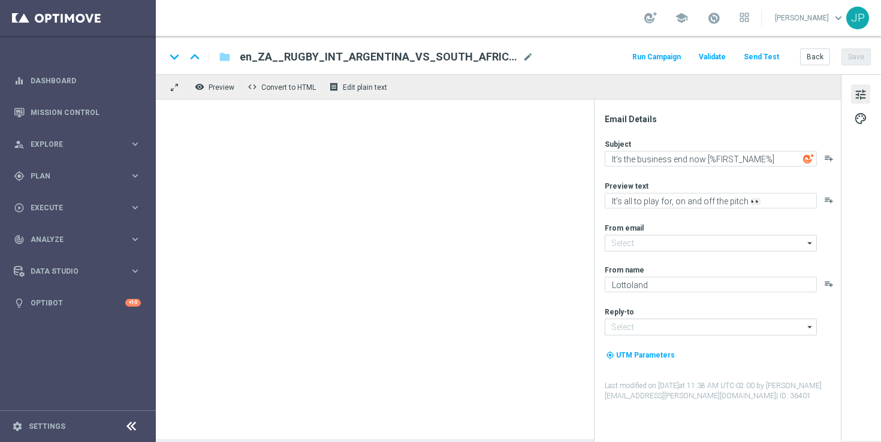
type input "mail@crm.lottoland.com"
type input "support@lottoland.co.za"
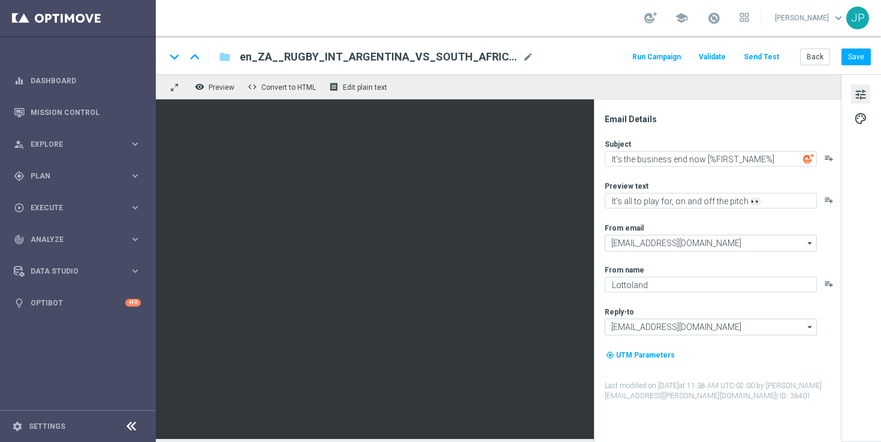
click at [496, 53] on span "en_ZA__RUGBY_INT_ARGENTINA_VS_SOUTH_AFRICA_LOTTO_COMBO_MATCH__EMT_ALL_EM_TAC_LT" at bounding box center [379, 57] width 278 height 14
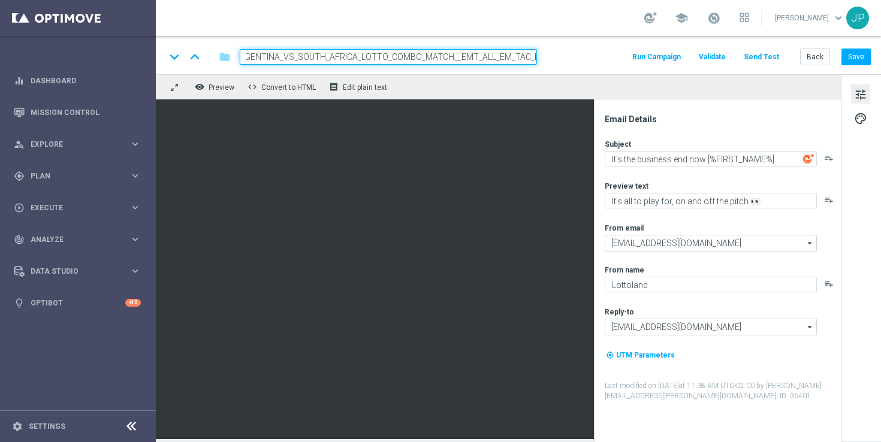
click at [594, 28] on div "school James Parr keyboard_arrow_down JP" at bounding box center [518, 18] width 725 height 36
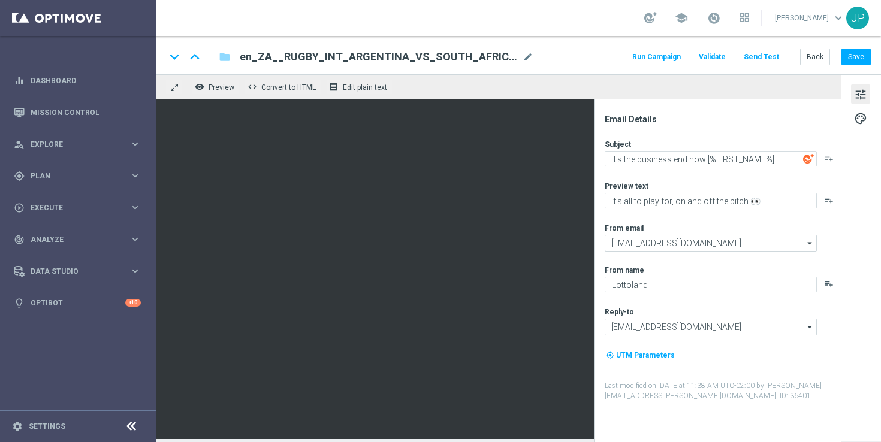
click at [435, 56] on span "en_ZA__RUGBY_INT_ARGENTINA_VS_SOUTH_AFRICA_LOTTO_COMBO_MATCH__EMT_ALL_EM_TAC_LT" at bounding box center [379, 57] width 278 height 14
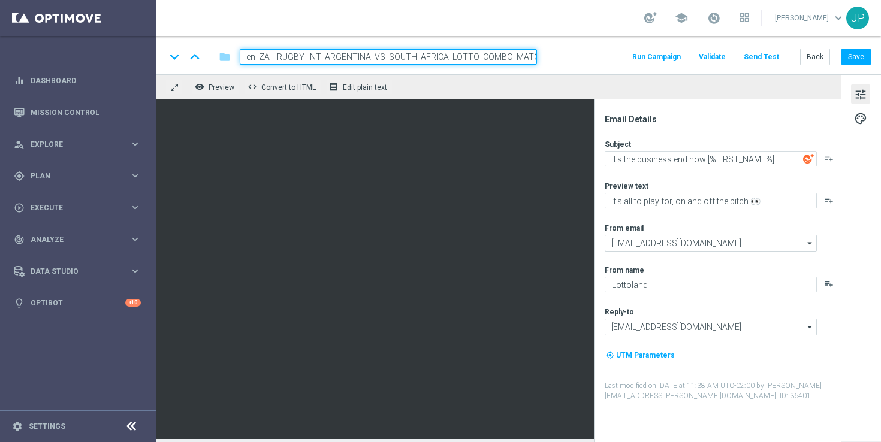
scroll to position [0, 91]
click at [447, 57] on input "en_ZA__RUGBY_INT_ARGENTINA_VS_SOUTH_AFRICA_LOTTO_COMBO_MATCH__EMT_ALL_EM_TAC_LT" at bounding box center [388, 57] width 297 height 16
click at [586, 25] on div "school James Parr keyboard_arrow_down JP" at bounding box center [518, 18] width 725 height 36
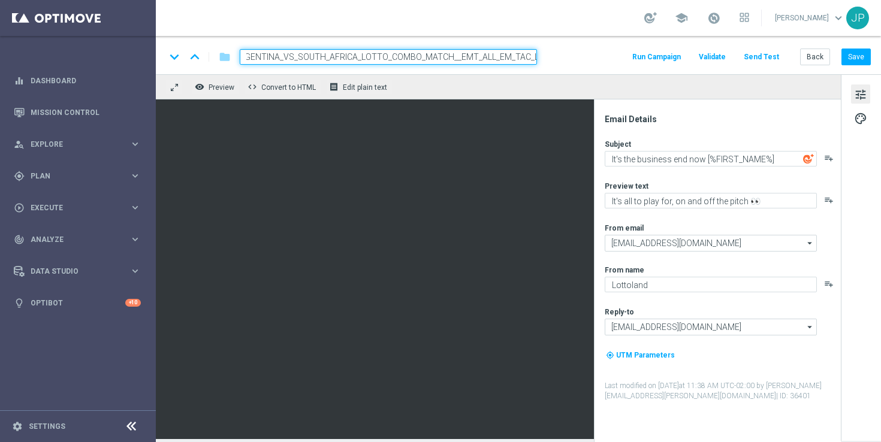
scroll to position [0, 0]
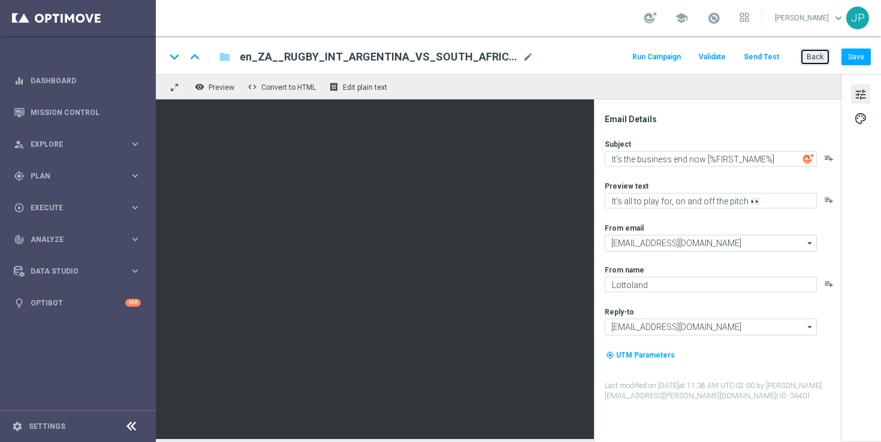
click at [816, 58] on button "Back" at bounding box center [815, 57] width 30 height 17
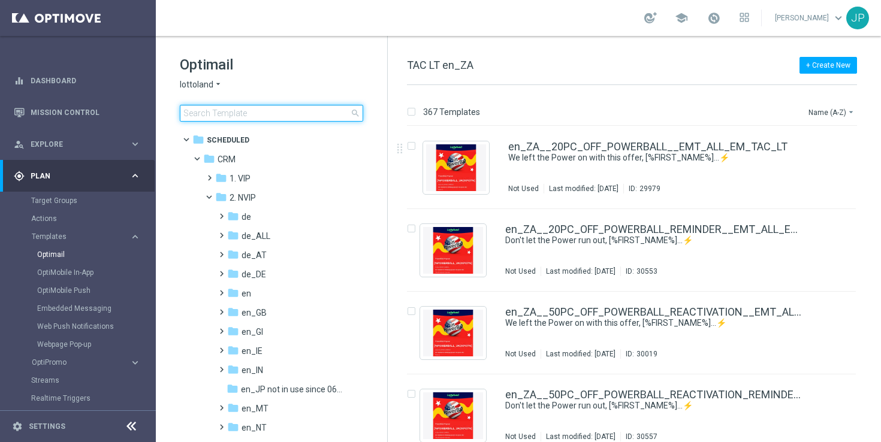
click at [273, 114] on input at bounding box center [271, 113] width 183 height 17
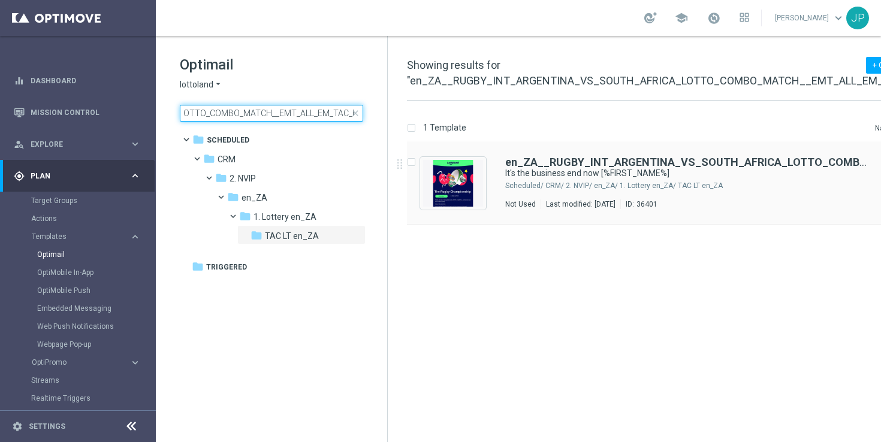
type input "en_ZA__RUGBY_INT_ARGENTINA_VS_SOUTH_AFRICA_LOTTO_COMBO_MATCH__EMT_ALL_EM_TAC_LT"
click at [880, 161] on icon "file_copy" at bounding box center [889, 160] width 10 height 10
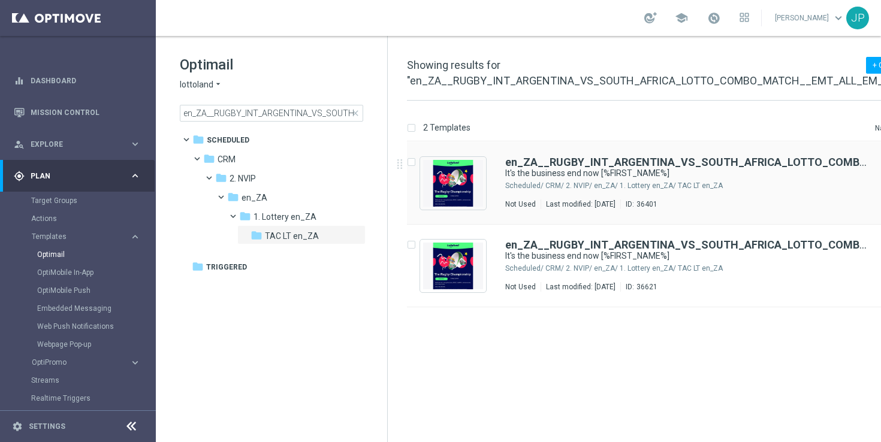
click at [734, 180] on div "en_ZA__RUGBY_INT_ARGENTINA_VS_SOUTH_AFRICA_LOTTO_COMBO_MATCH__EMT_ALL_EM_TAC_LT…" at bounding box center [688, 183] width 367 height 52
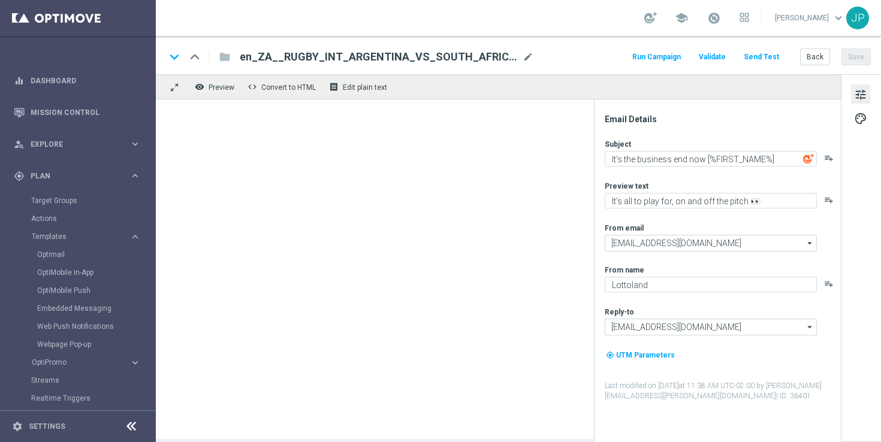
click at [456, 56] on span "en_ZA__RUGBY_INT_ARGENTINA_VS_SOUTH_AFRICA_LOTTO_COMBO_MATCH__EMT_ALL_EM_TAC_LT" at bounding box center [379, 57] width 278 height 14
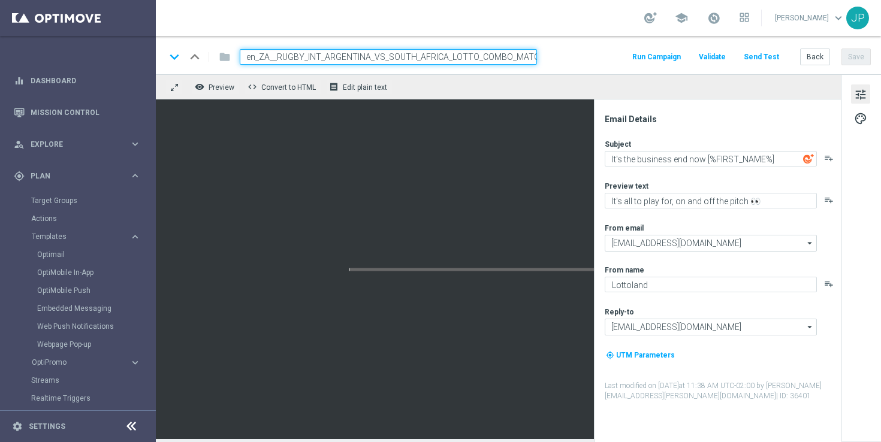
scroll to position [0, 91]
click at [590, 25] on div "school James Parr keyboard_arrow_down JP" at bounding box center [518, 18] width 725 height 36
click at [822, 57] on button "Back" at bounding box center [815, 57] width 30 height 17
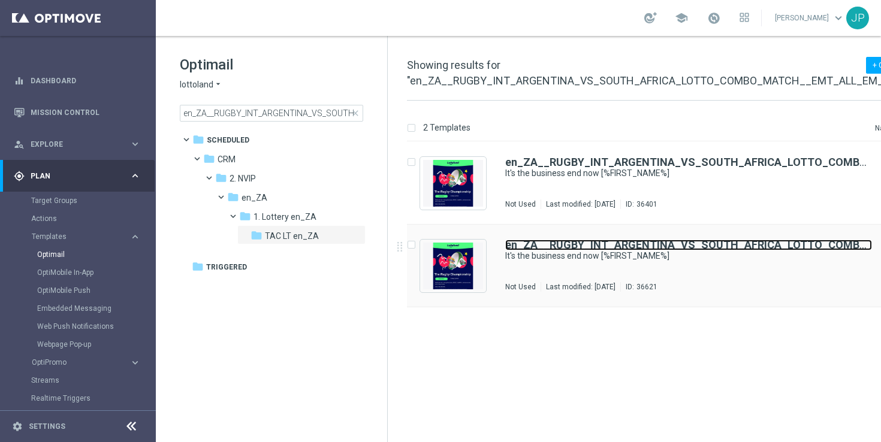
click at [634, 245] on b "en_ZA__RUGBY_INT_ARGENTINA_VS_SOUTH_AFRICA_LOTTO_COMBO_MATCH__EMT_ALL_EM_TAC_LT" at bounding box center [771, 244] width 533 height 13
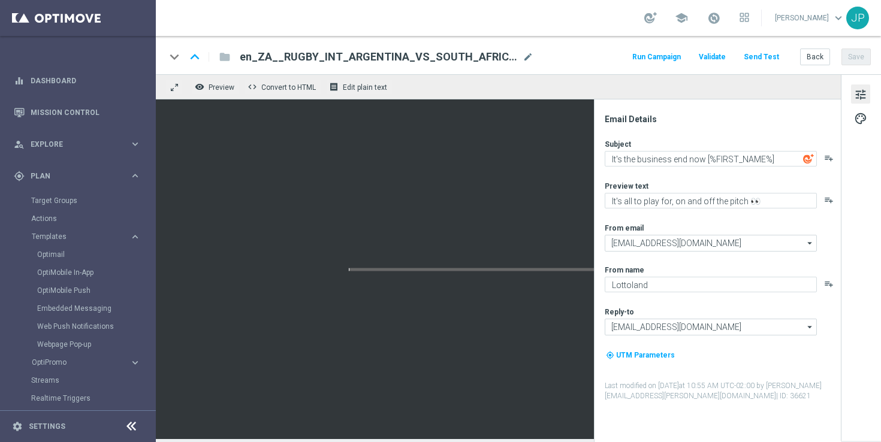
click at [455, 63] on span "en_ZA__RUGBY_INT_ARGENTINA_VS_SOUTH_AFRICA_LOTTO_COMBO_MATCH__EMT_ALL_EM_TAC_LT…" at bounding box center [379, 57] width 278 height 14
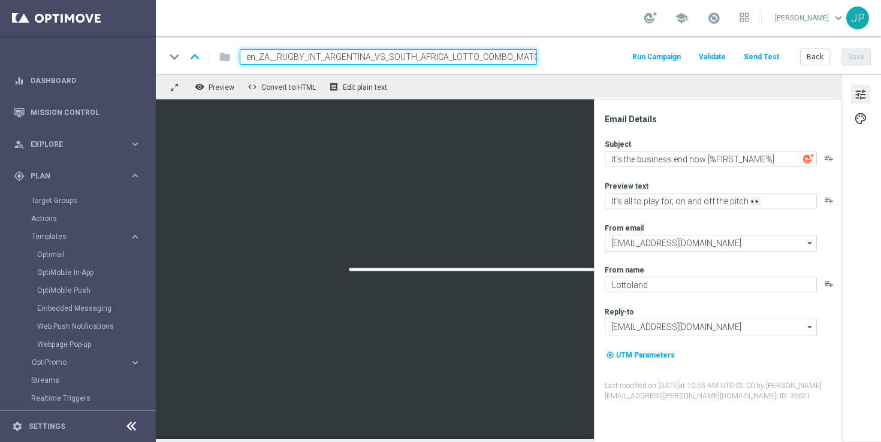
scroll to position [0, 101]
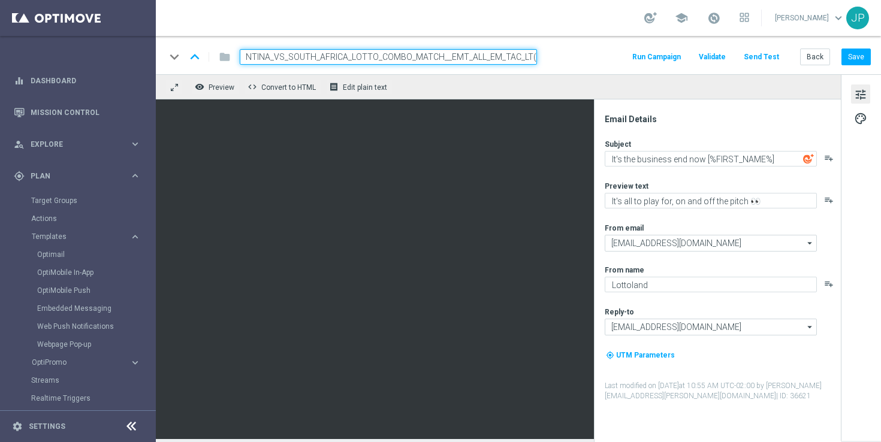
click at [533, 59] on input "en_ZA__RUGBY_INT_ARGENTINA_VS_SOUTH_AFRICA_LOTTO_COMBO_MATCH__EMT_ALL_EM_TAC_LT…" at bounding box center [388, 57] width 297 height 16
type input "en_ZA__RUGBY_INT_ARGENTINA_VS_SOUTH_AFRICA_LOTTO_COMBO_MATCH__EMT_ALL_EM_TAC_LT…"
click at [560, 36] on section "school James Parr keyboard_arrow_down JP keyboard_arrow_down keyboard_arrow_up …" at bounding box center [518, 221] width 725 height 442
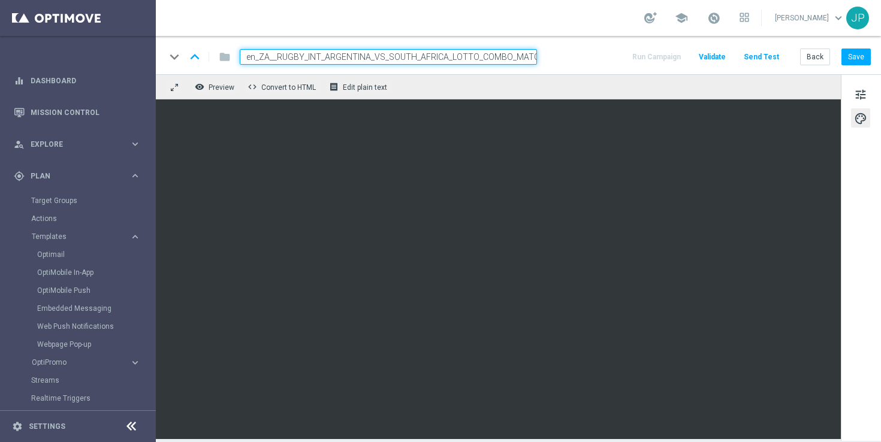
click at [524, 58] on input "en_ZA__RUGBY_INT_ARGENTINA_VS_SOUTH_AFRICA_LOTTO_COMBO_MATCH__EMT_ALL_EM_TAC_LT…" at bounding box center [388, 57] width 297 height 16
click at [581, 57] on div "keyboard_arrow_down keyboard_arrow_up folder en_ZA__RUGBY_INT_ARGENTINA_VS_SOUT…" at bounding box center [517, 57] width 705 height 16
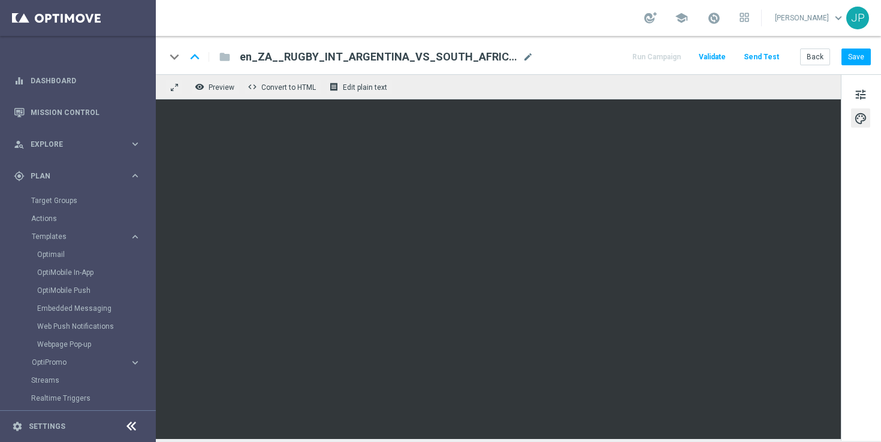
click at [447, 61] on span "en_ZA__RUGBY_INT_ARGENTINA_VS_SOUTH_AFRICA_LOTTO_COMBO_MATCH__EMT_ALL_EM_TAC_LT…" at bounding box center [379, 57] width 278 height 14
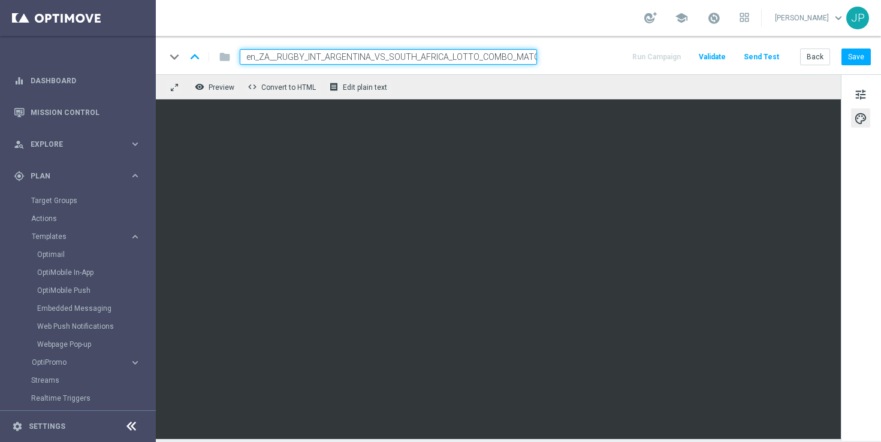
click at [471, 53] on input "en_ZA__RUGBY_INT_ARGENTINA_VS_SOUTH_AFRICA_LOTTO_COMBO_MATCH__EMT_ALL_EM_TAC_LT…" at bounding box center [388, 57] width 297 height 16
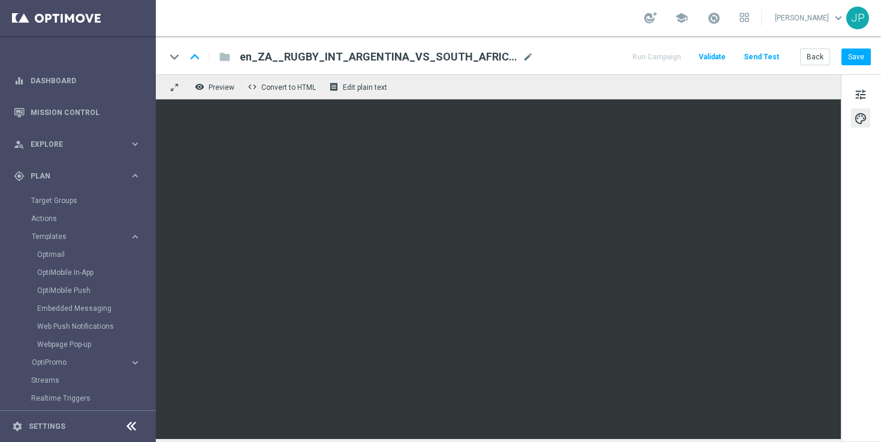
click at [470, 58] on span "en_ZA__RUGBY_INT_ARGENTINA_VS_SOUTH_AFRICA_LOTTO_COMBO_MATCH__EMT_ALL_EM_TAC_LT…" at bounding box center [379, 57] width 278 height 14
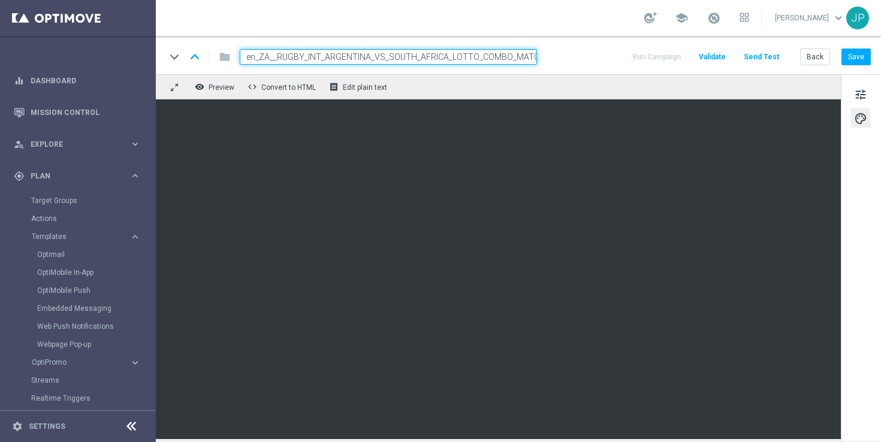
click at [527, 53] on input "en_ZA__RUGBY_INT_ARGENTINA_VS_SOUTH_AFRICA_LOTTO_COMBO_MATCH__EMT_ALL_EM_TAC_LT…" at bounding box center [388, 57] width 297 height 16
click at [848, 53] on button "Save" at bounding box center [855, 57] width 29 height 17
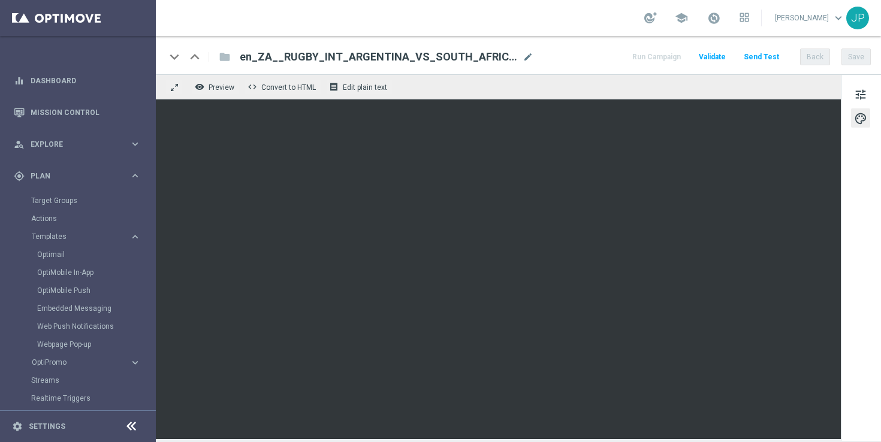
scroll to position [0, 0]
click at [863, 58] on button "Save" at bounding box center [855, 57] width 29 height 17
